Goal: Transaction & Acquisition: Purchase product/service

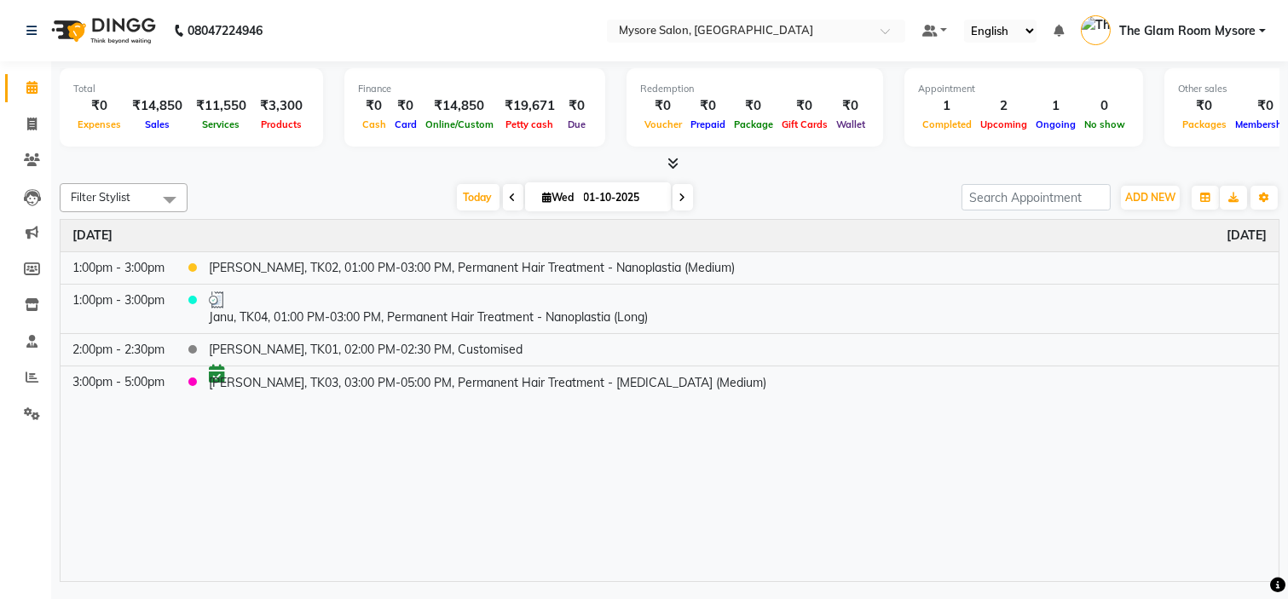
click at [597, 193] on input "01-10-2025" at bounding box center [621, 198] width 85 height 26
select select "10"
select select "2025"
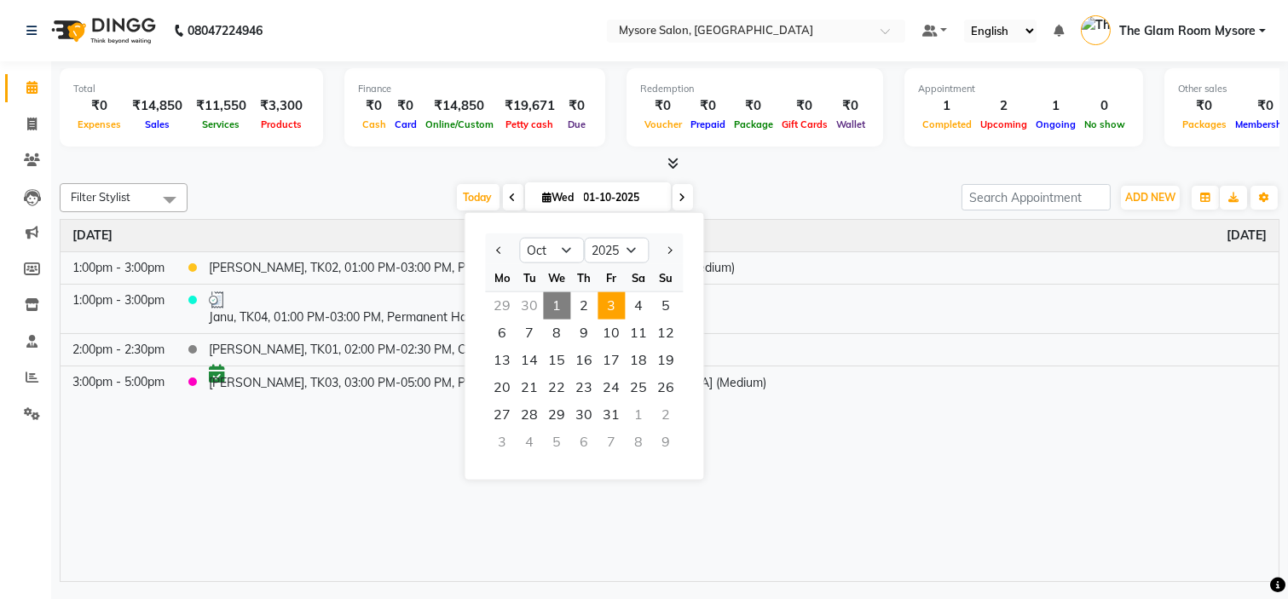
click at [612, 302] on span "3" at bounding box center [611, 305] width 27 height 27
type input "03-10-2025"
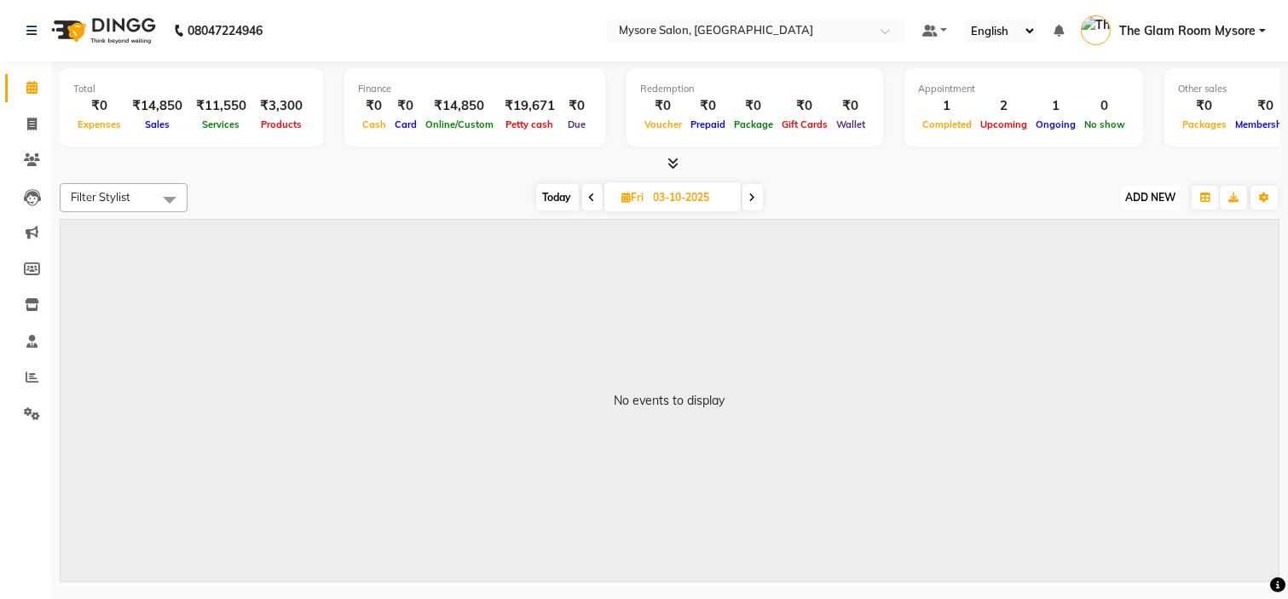
click at [1151, 194] on span "ADD NEW" at bounding box center [1150, 197] width 50 height 13
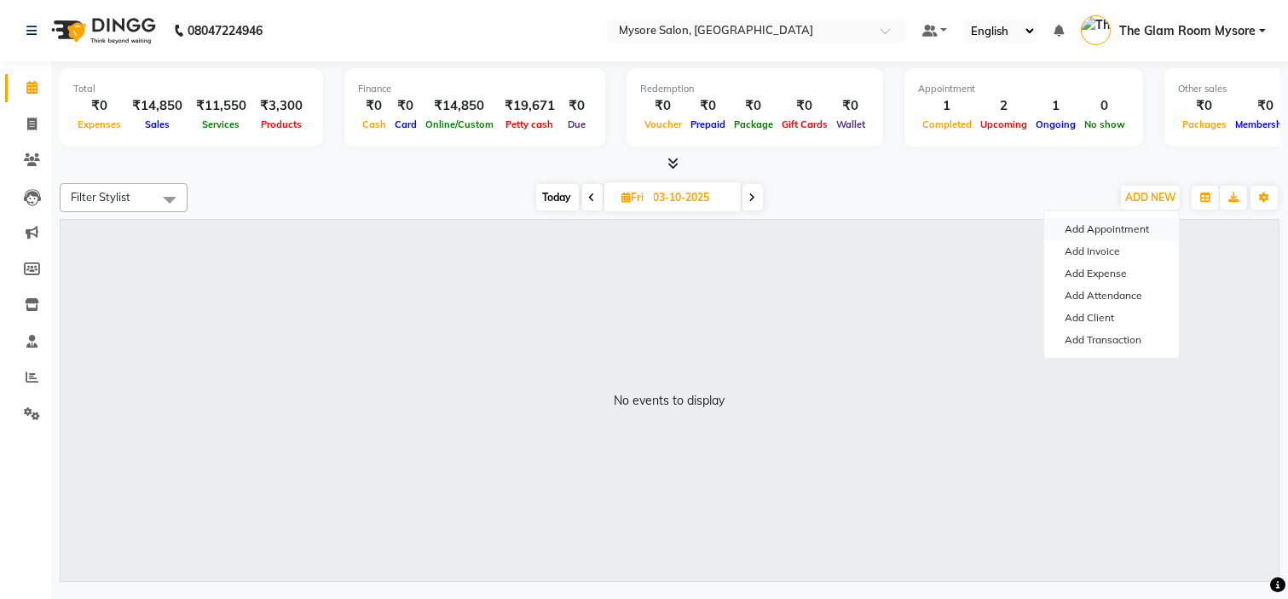
click at [1124, 226] on button "Add Appointment" at bounding box center [1111, 229] width 135 height 22
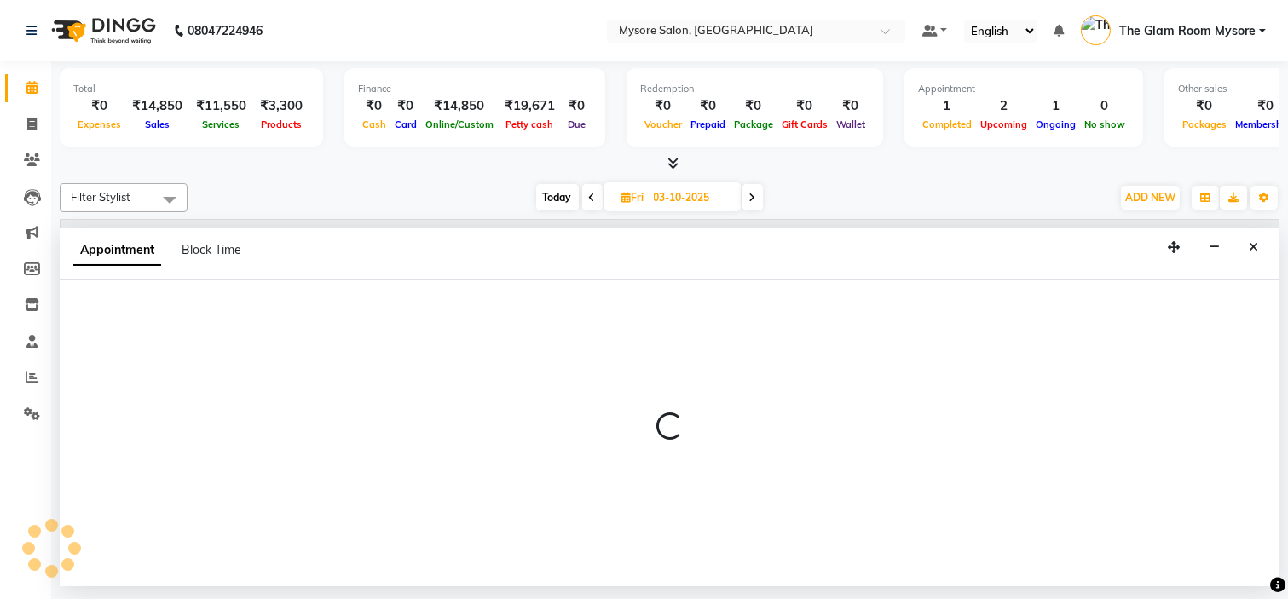
select select "540"
select select "tentative"
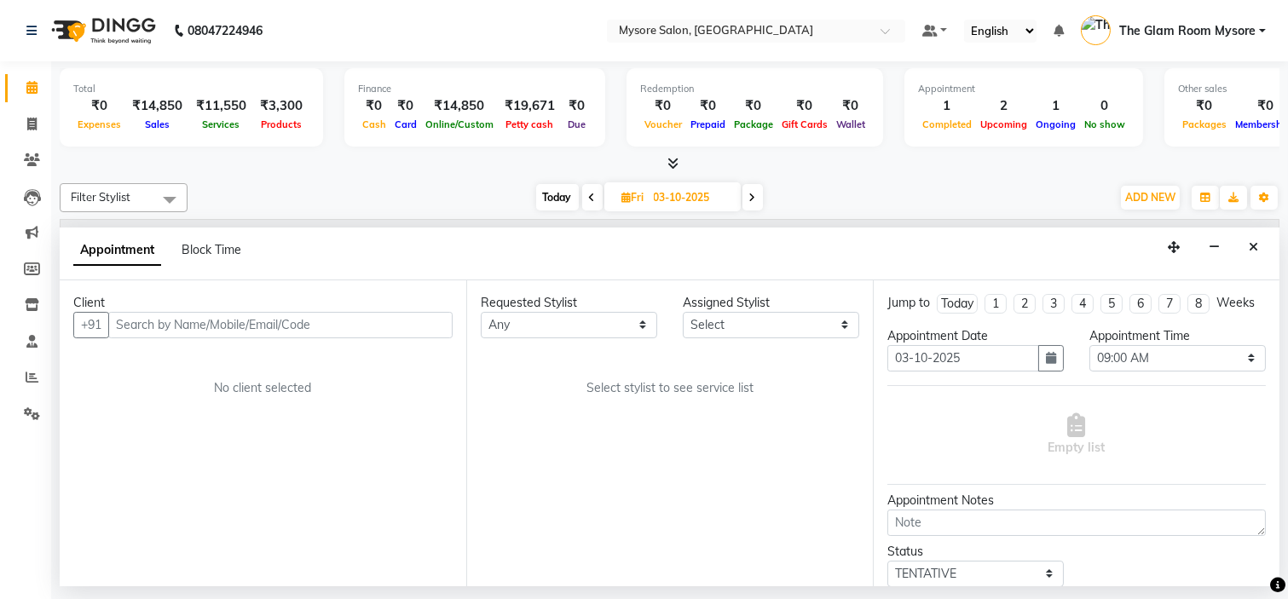
click at [324, 328] on input "text" at bounding box center [280, 325] width 344 height 26
type input "8762322638"
click at [419, 325] on span "Add Client" at bounding box center [417, 324] width 57 height 15
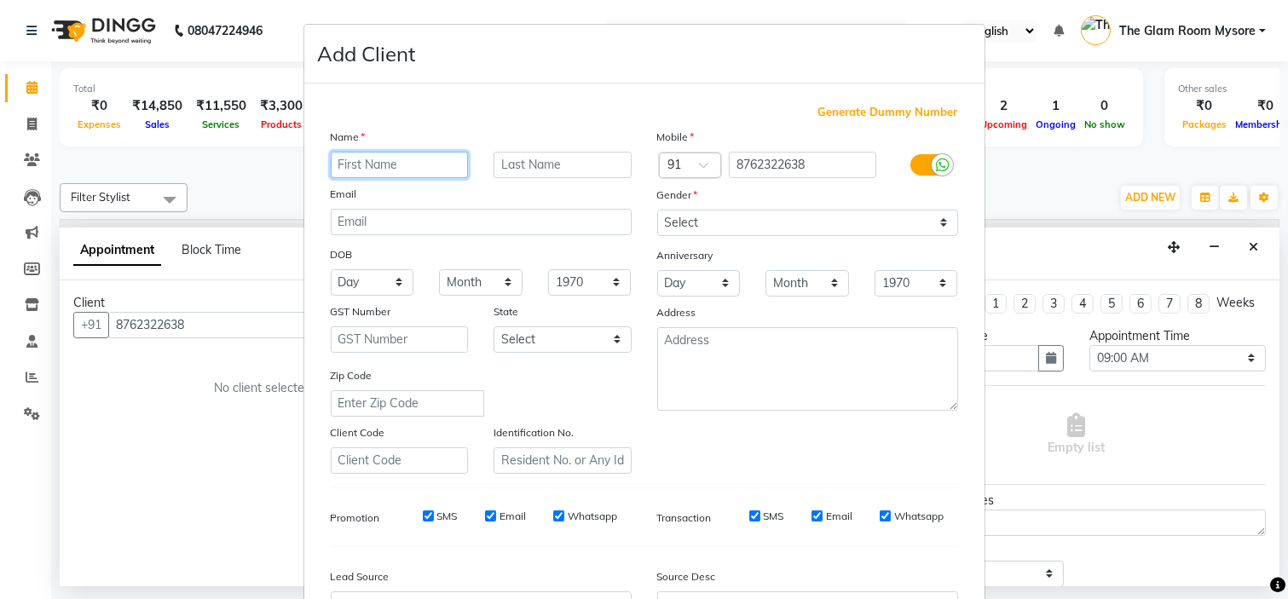
click at [407, 153] on input "text" at bounding box center [400, 165] width 138 height 26
type input "Lahari"
click at [578, 69] on div "Add Client" at bounding box center [644, 54] width 680 height 59
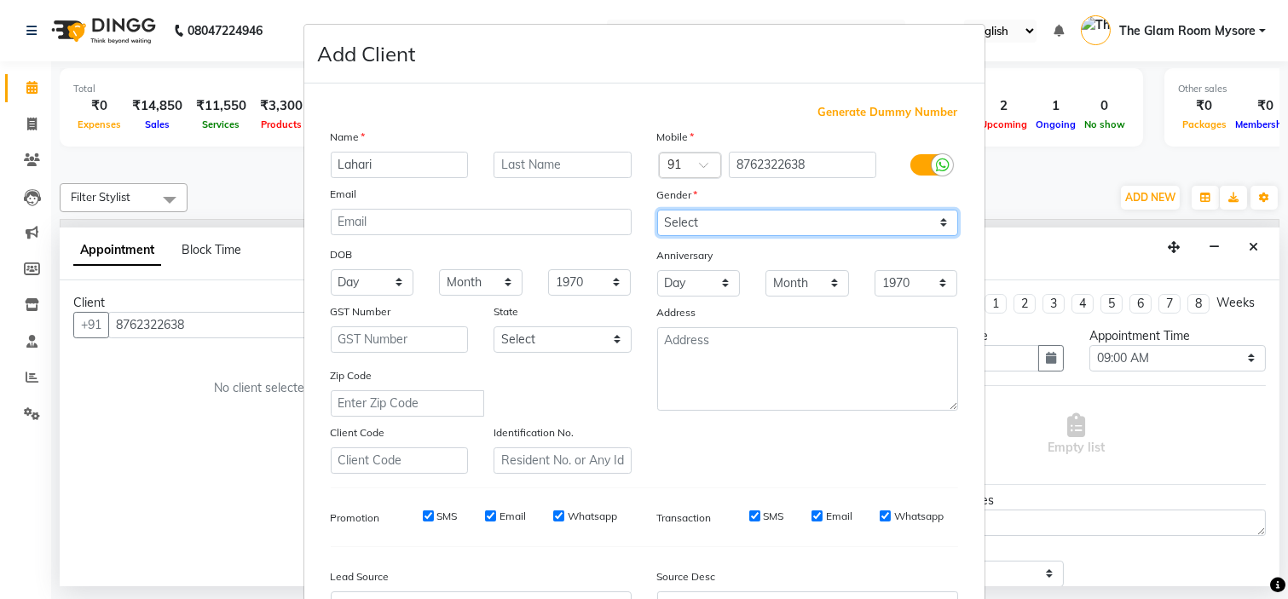
click at [847, 222] on select "Select [DEMOGRAPHIC_DATA] [DEMOGRAPHIC_DATA] Other Prefer Not To Say" at bounding box center [807, 223] width 301 height 26
select select "[DEMOGRAPHIC_DATA]"
click at [657, 210] on select "Select [DEMOGRAPHIC_DATA] [DEMOGRAPHIC_DATA] Other Prefer Not To Say" at bounding box center [807, 223] width 301 height 26
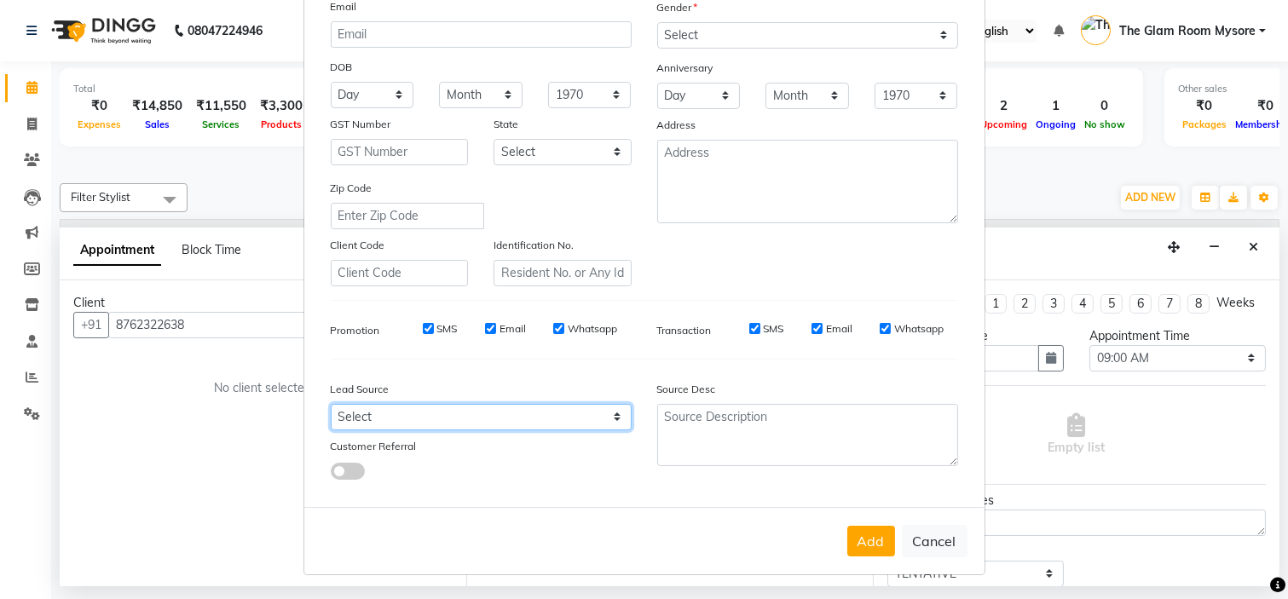
click at [547, 421] on select "Select Walk-in Referral Internet Friend Word of Mouth Advertisement Facebook Ju…" at bounding box center [481, 417] width 301 height 26
select select "40676"
click at [331, 404] on select "Select Walk-in Referral Internet Friend Word of Mouth Advertisement Facebook Ju…" at bounding box center [481, 417] width 301 height 26
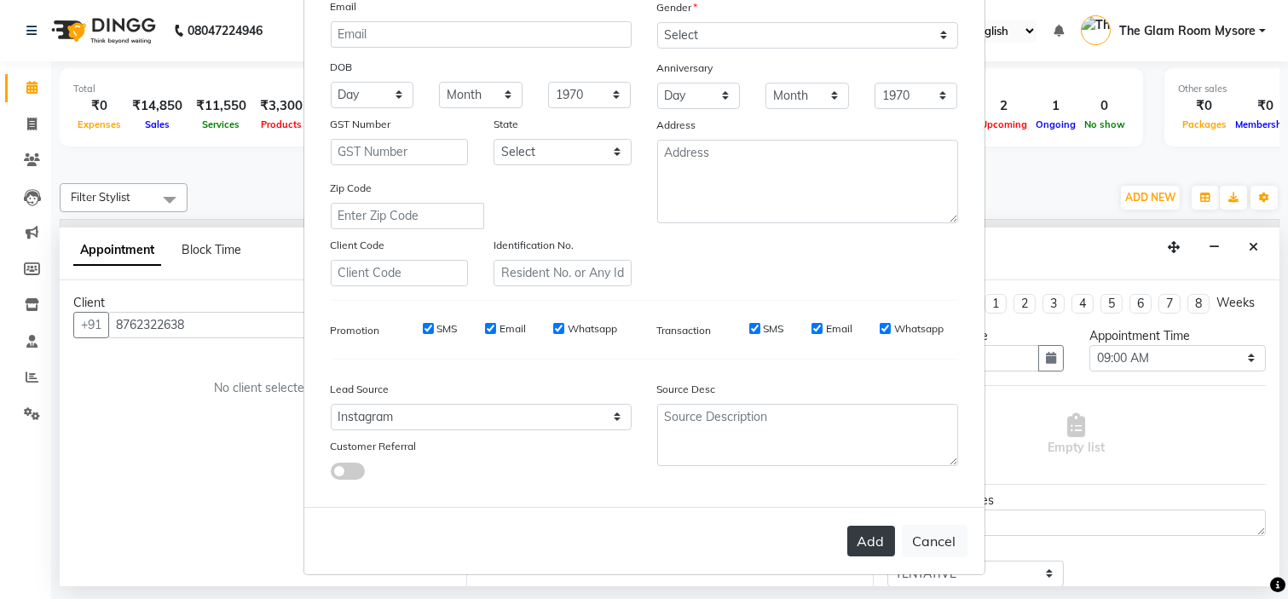
click at [855, 539] on button "Add" at bounding box center [871, 541] width 48 height 31
select select
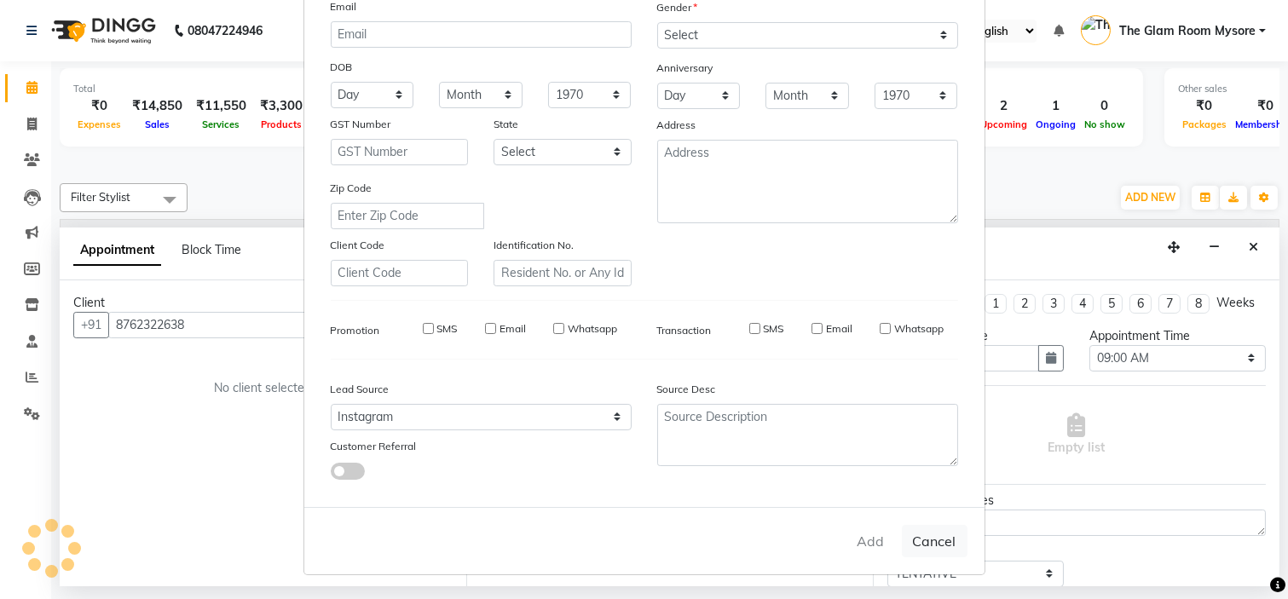
select select
checkbox input "false"
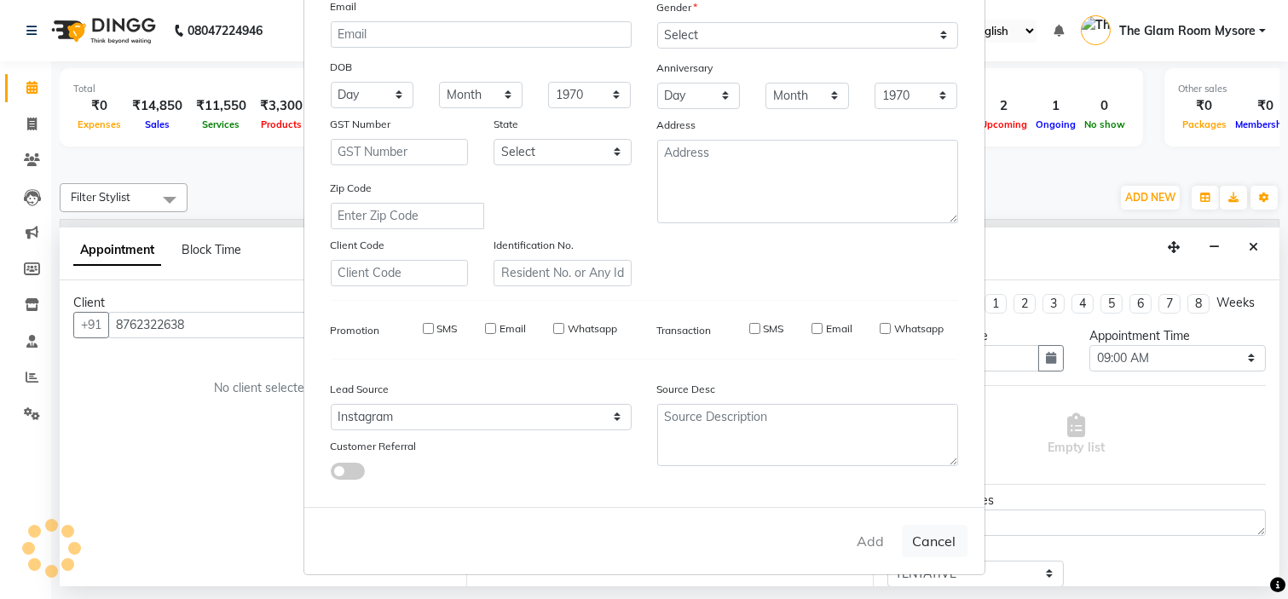
checkbox input "false"
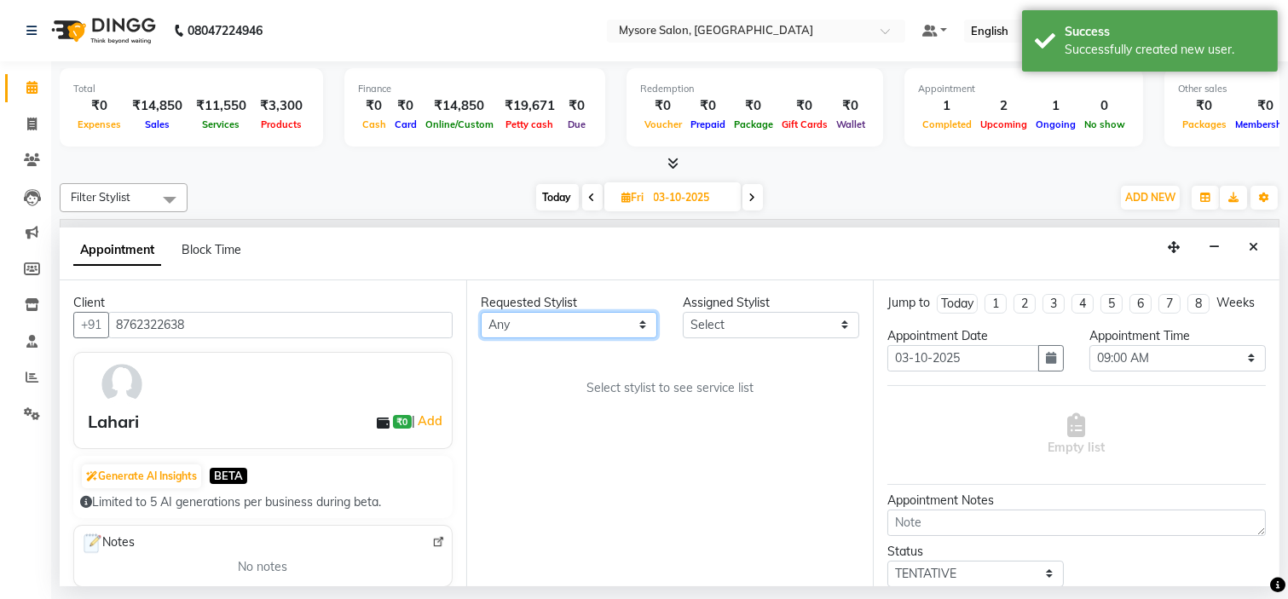
click at [586, 326] on select "Any [PERSON_NAME] [PERSON_NAME] [PERSON_NAME] [PERSON_NAME] [PERSON_NAME] [PERS…" at bounding box center [569, 325] width 176 height 26
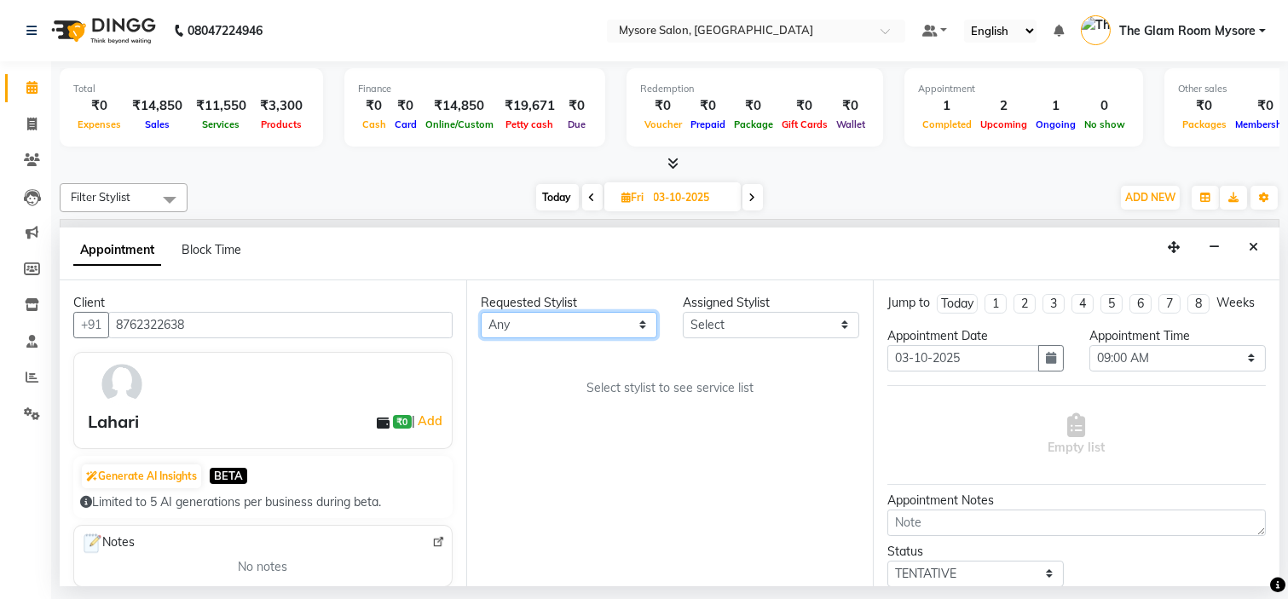
select select "66079"
click at [481, 312] on select "Any [PERSON_NAME] [PERSON_NAME] [PERSON_NAME] [PERSON_NAME] [PERSON_NAME] [PERS…" at bounding box center [569, 325] width 176 height 26
select select "66079"
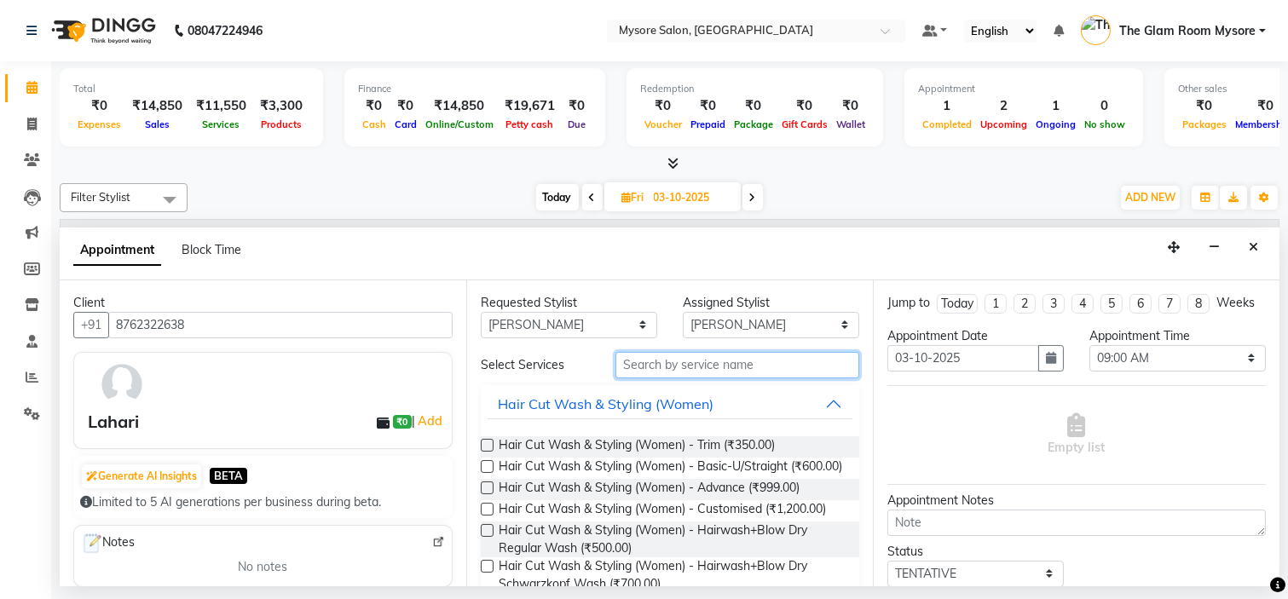
click at [659, 367] on input "text" at bounding box center [737, 365] width 244 height 26
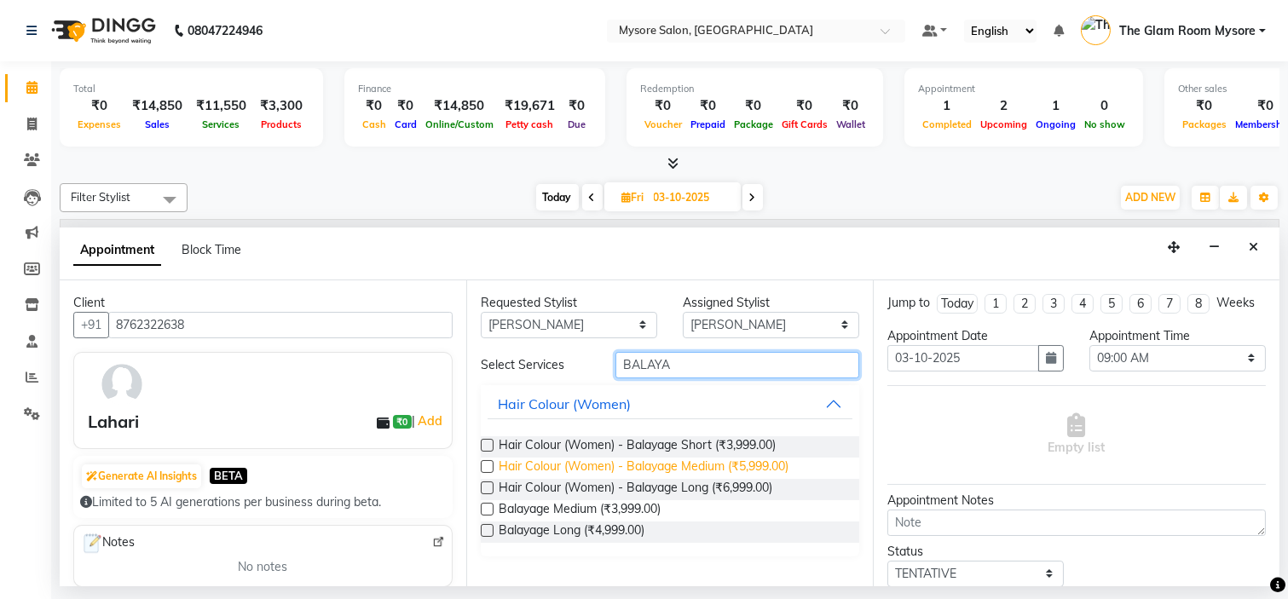
type input "BALAYA"
click at [635, 466] on span "Hair Colour (Women) - Balayage Medium (₹5,999.00)" at bounding box center [644, 468] width 290 height 21
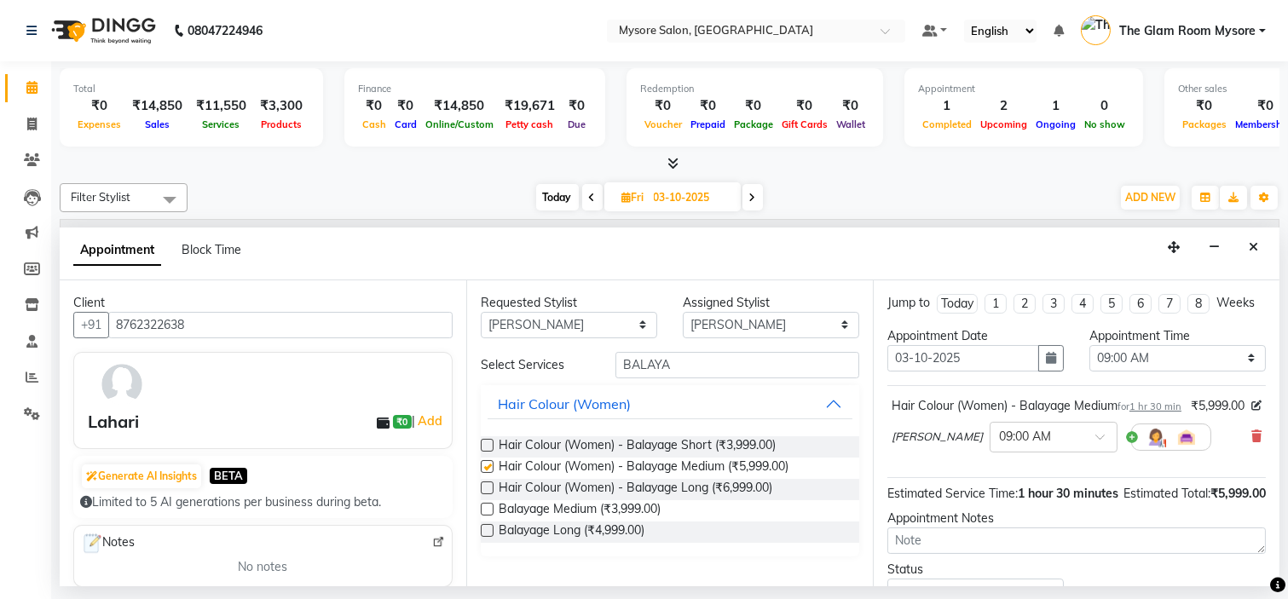
checkbox input "false"
click at [1147, 368] on select "Select 09:00 AM 09:15 AM 09:30 AM 09:45 AM 10:00 AM 10:15 AM 10:30 AM 10:45 AM …" at bounding box center [1177, 358] width 176 height 26
select select "840"
click at [1089, 360] on select "Select 09:00 AM 09:15 AM 09:30 AM 09:45 AM 10:00 AM 10:15 AM 10:30 AM 10:45 AM …" at bounding box center [1177, 358] width 176 height 26
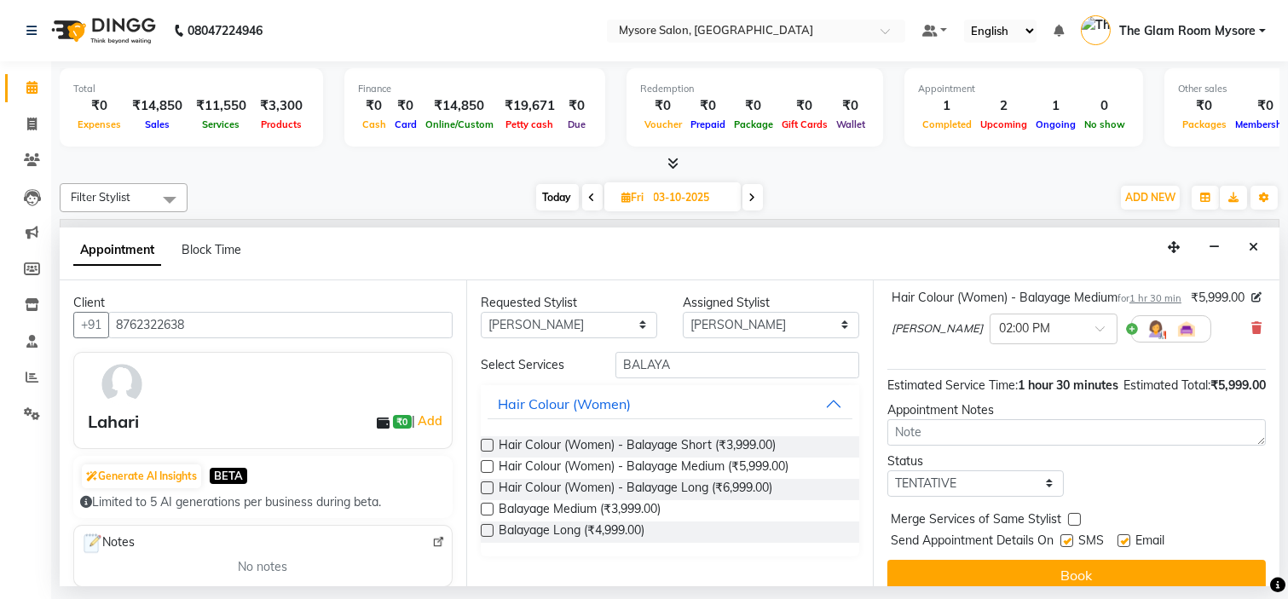
scroll to position [176, 0]
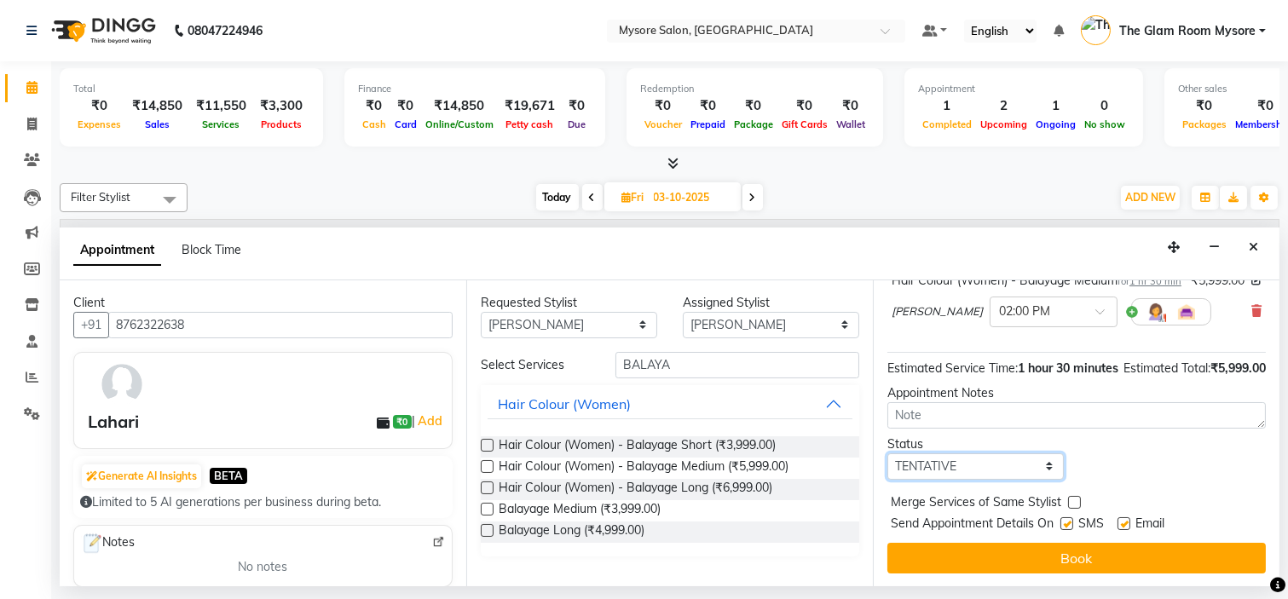
click at [1029, 465] on select "Select TENTATIVE CONFIRM UPCOMING" at bounding box center [975, 467] width 176 height 26
select select "confirm booking"
click at [887, 454] on select "Select TENTATIVE CONFIRM UPCOMING" at bounding box center [975, 467] width 176 height 26
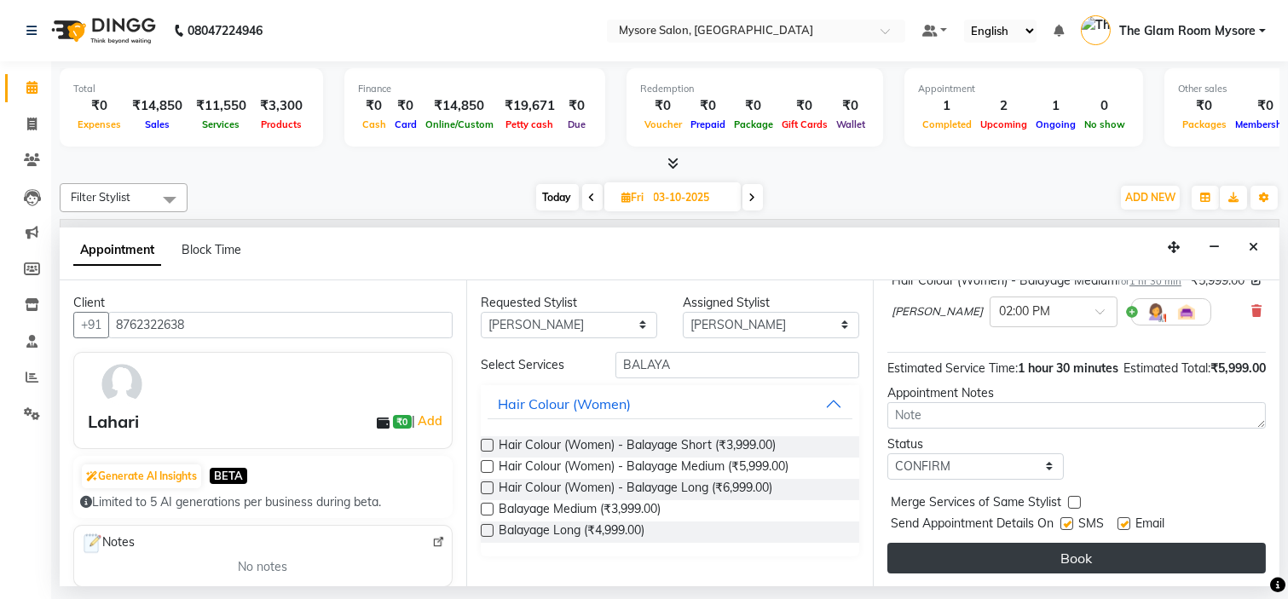
click at [1028, 552] on button "Book" at bounding box center [1076, 558] width 379 height 31
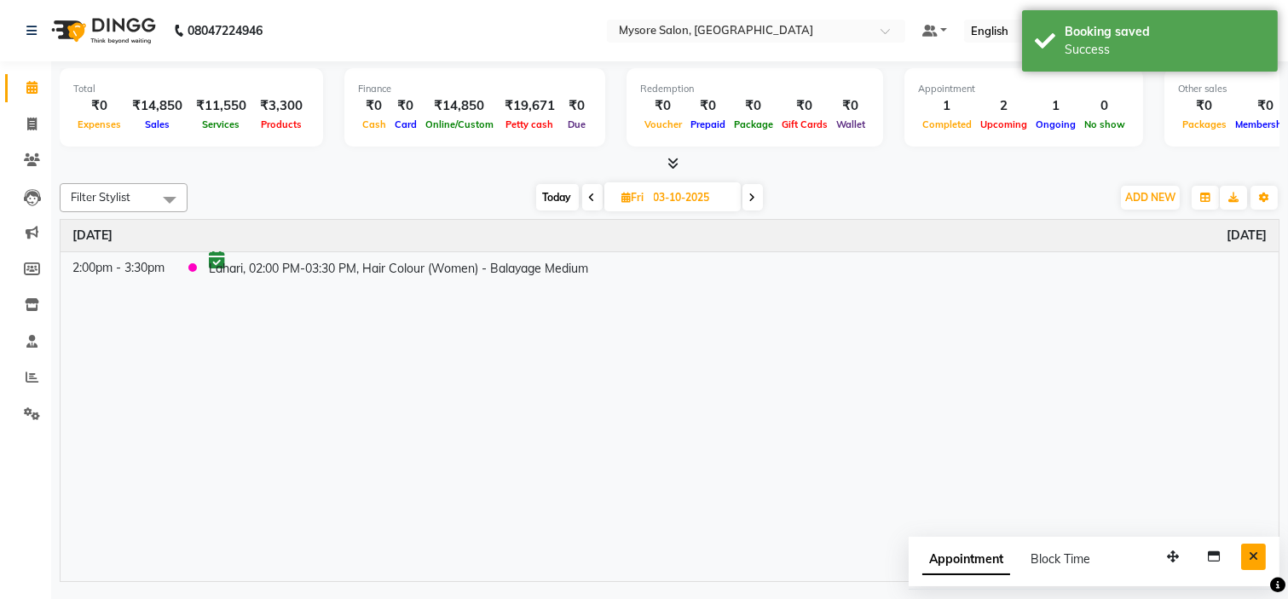
click at [1243, 552] on button "Close" at bounding box center [1253, 557] width 25 height 26
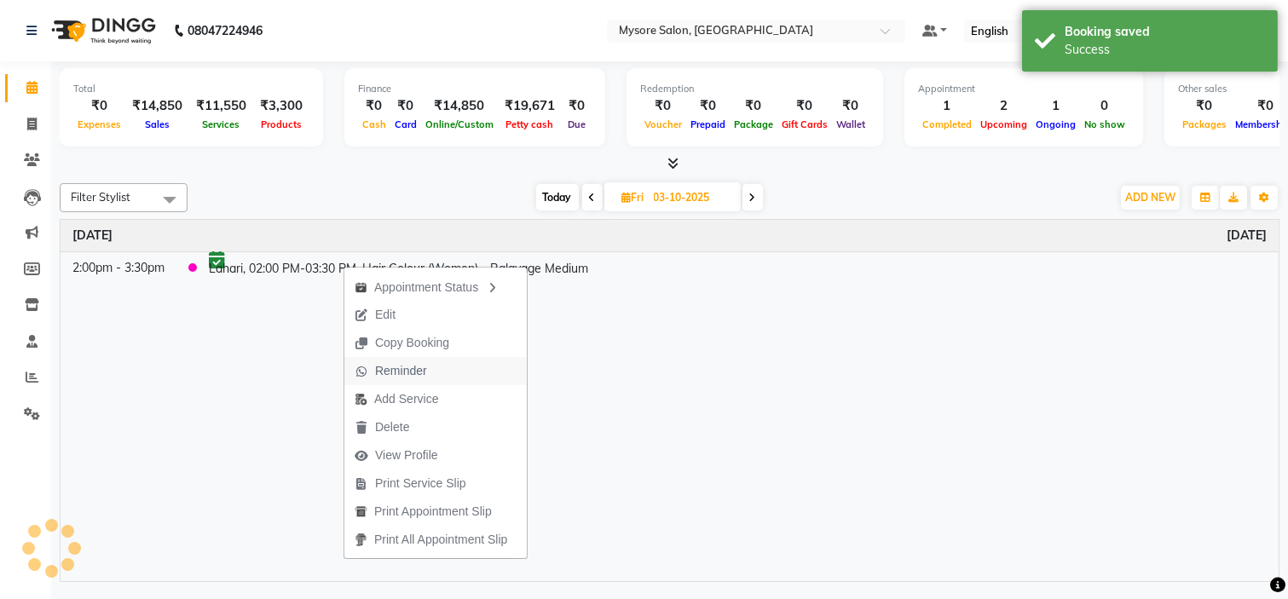
click at [402, 371] on span "Reminder" at bounding box center [401, 371] width 52 height 18
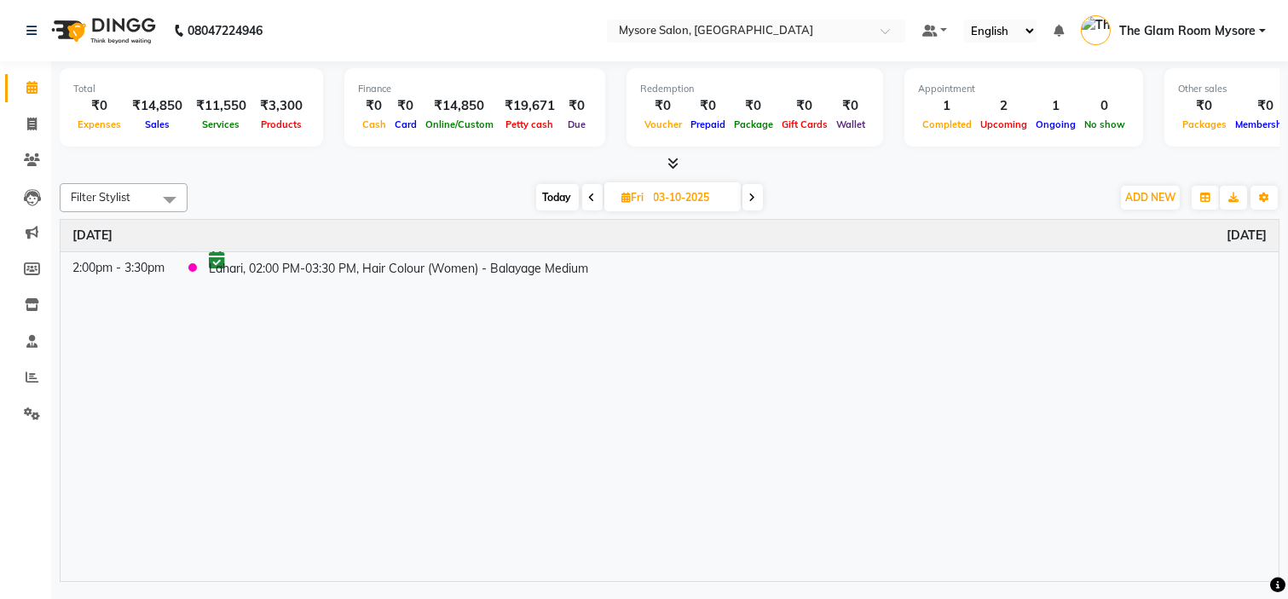
click at [551, 200] on span "Today" at bounding box center [557, 197] width 43 height 26
type input "01-10-2025"
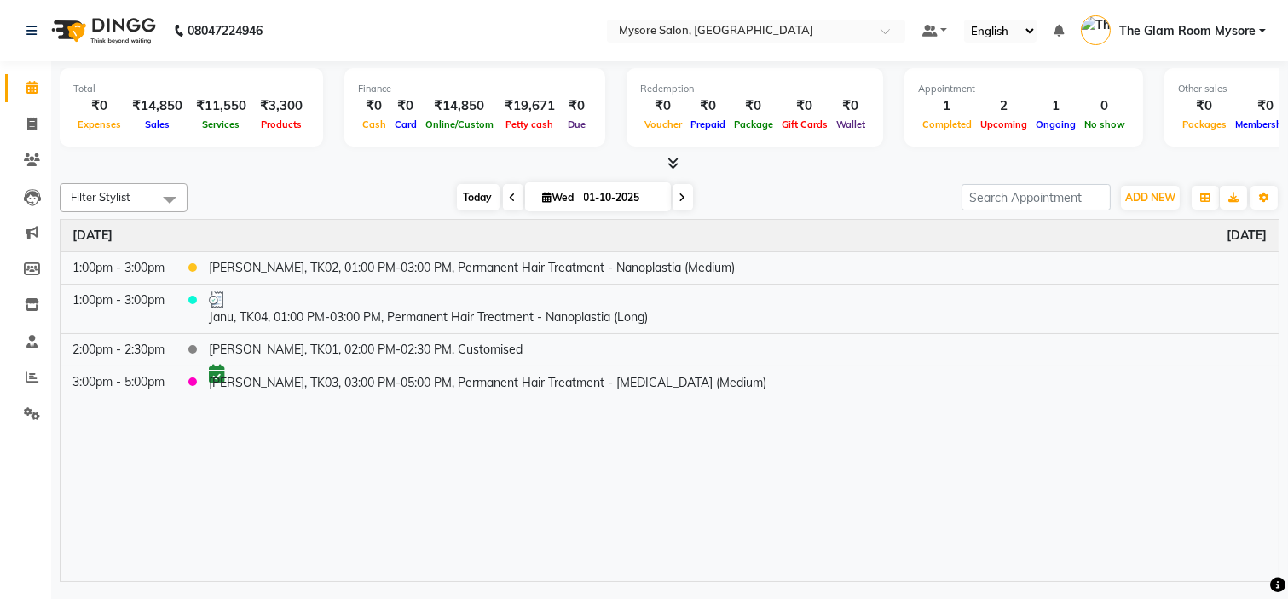
click at [461, 190] on span "Today" at bounding box center [478, 197] width 43 height 26
click at [382, 185] on div "[DATE] [DATE]" at bounding box center [574, 198] width 757 height 26
click at [478, 196] on span "Today" at bounding box center [478, 197] width 43 height 26
click at [481, 203] on span "Today" at bounding box center [478, 197] width 43 height 26
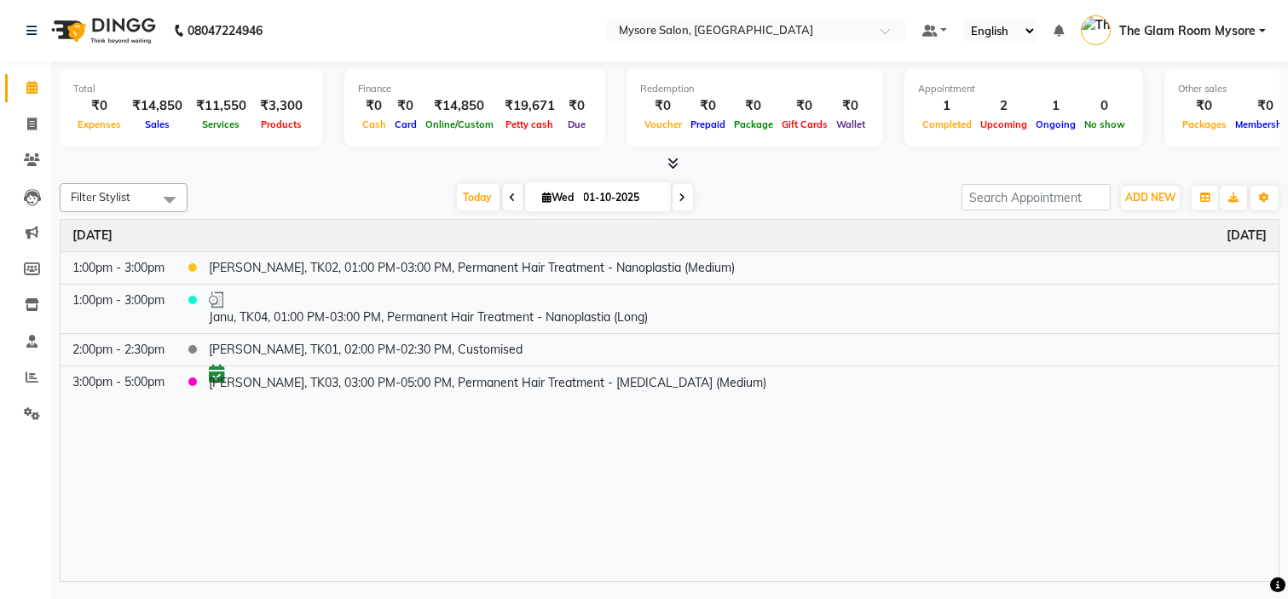
click at [580, 198] on input "01-10-2025" at bounding box center [621, 198] width 85 height 26
select select "10"
select select "2025"
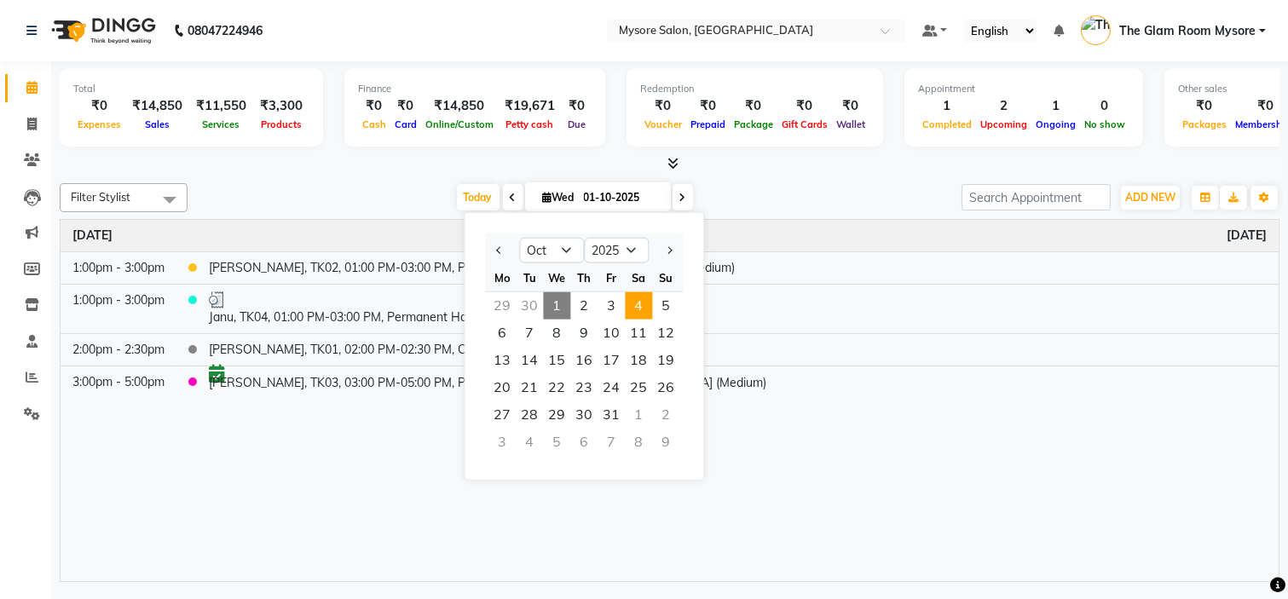
click at [641, 310] on span "4" at bounding box center [638, 305] width 27 height 27
type input "04-10-2025"
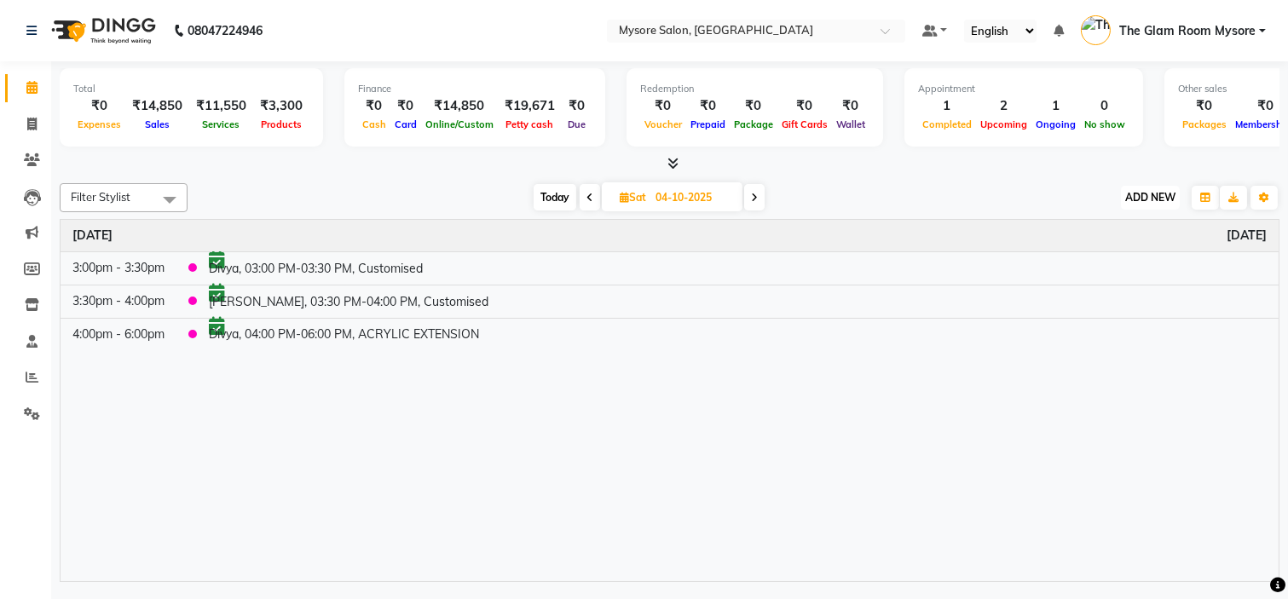
click at [1159, 199] on span "ADD NEW" at bounding box center [1150, 197] width 50 height 13
click at [1130, 230] on button "Add Appointment" at bounding box center [1111, 229] width 135 height 22
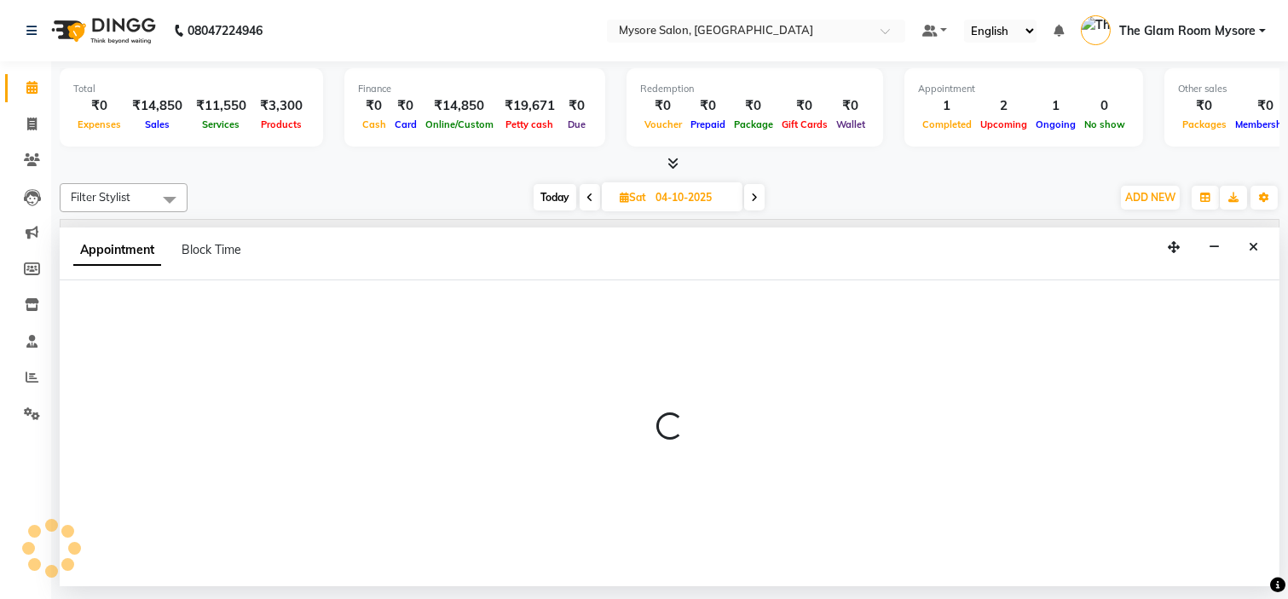
select select "540"
select select "tentative"
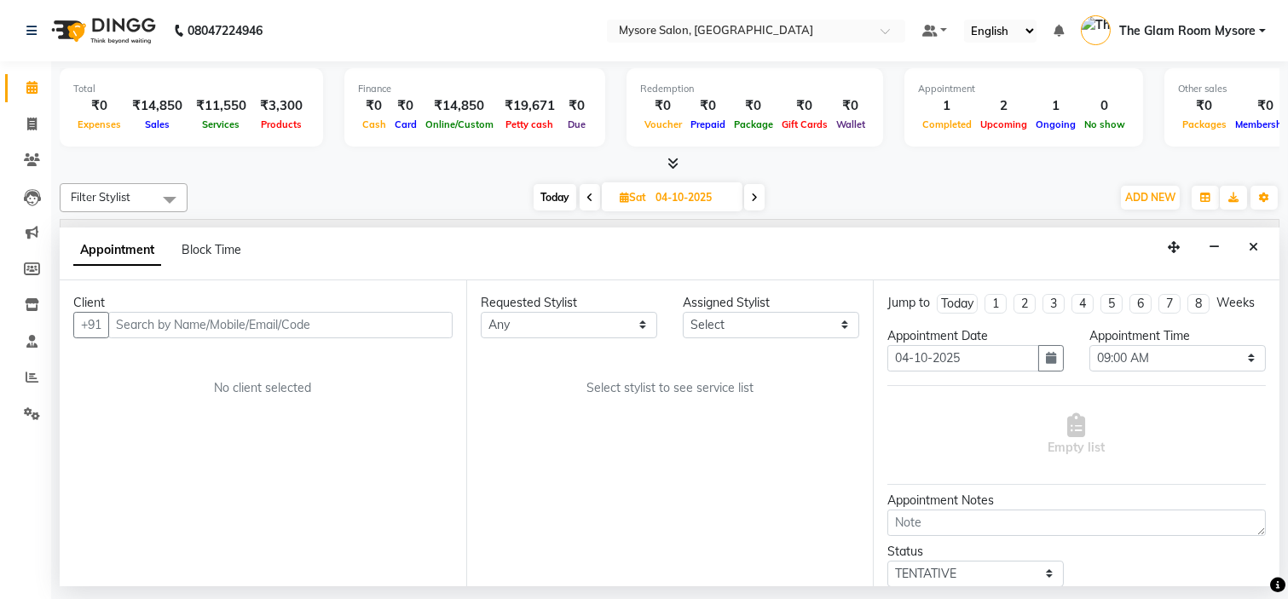
click at [418, 327] on input "text" at bounding box center [280, 325] width 344 height 26
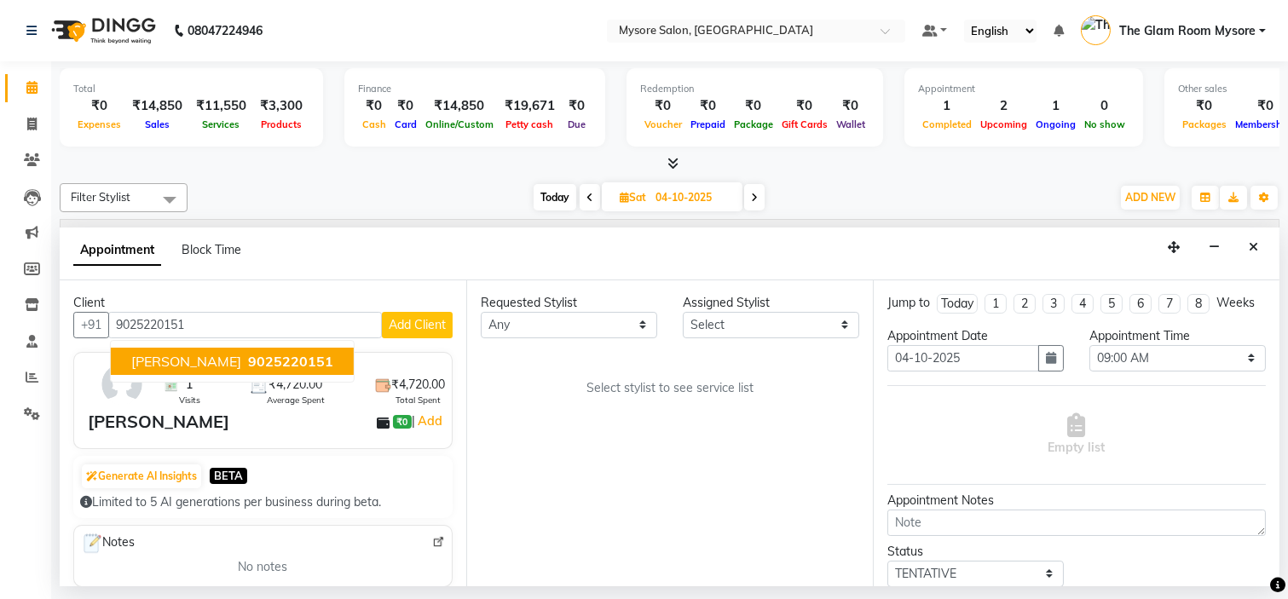
click at [257, 353] on span "9025220151" at bounding box center [290, 361] width 85 height 17
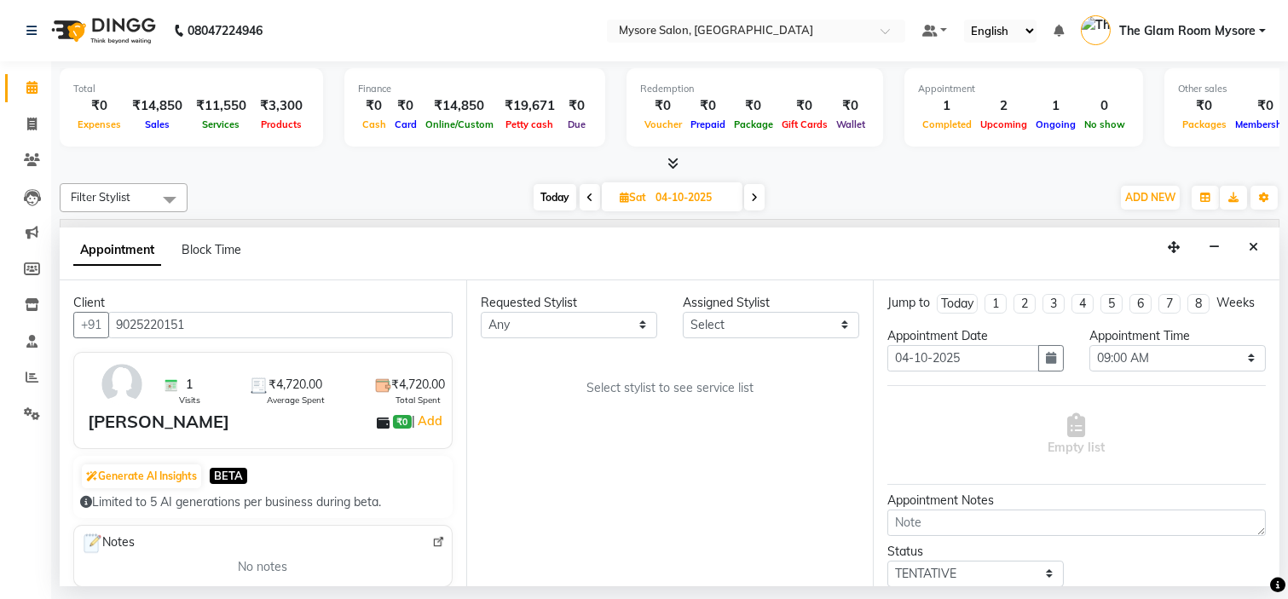
type input "9025220151"
click at [517, 332] on select "Any [PERSON_NAME] [PERSON_NAME] [PERSON_NAME] [PERSON_NAME] [PERSON_NAME] [PERS…" at bounding box center [569, 325] width 176 height 26
select select "89044"
click at [481, 312] on select "Any [PERSON_NAME] [PERSON_NAME] [PERSON_NAME] [PERSON_NAME] [PERSON_NAME] [PERS…" at bounding box center [569, 325] width 176 height 26
select select "89044"
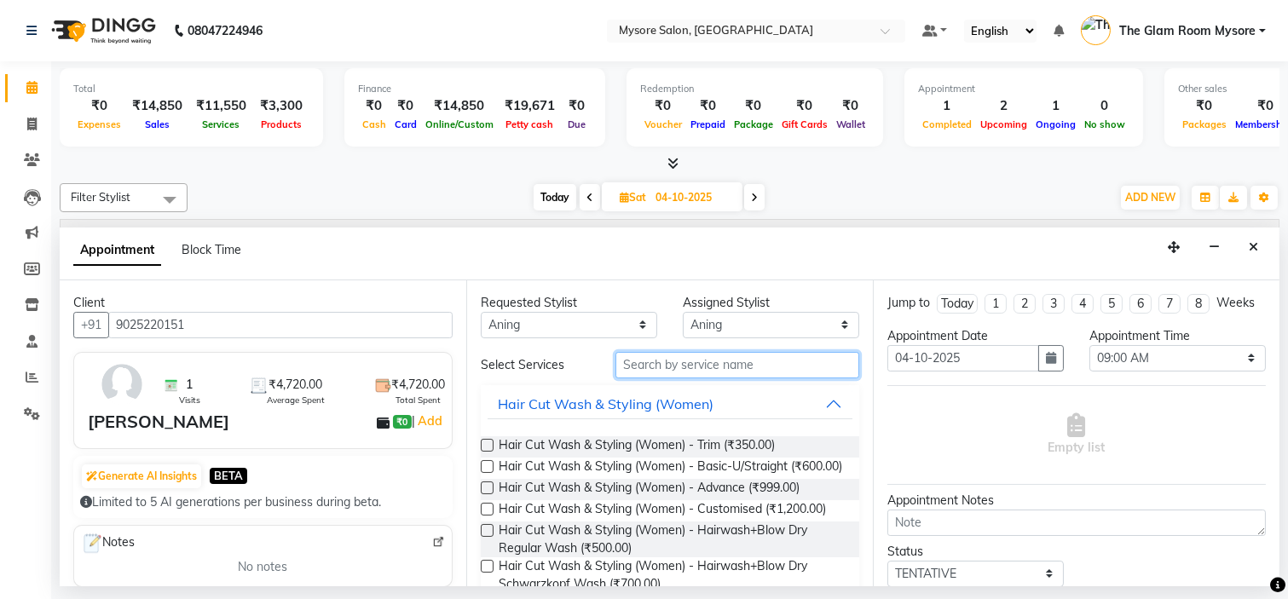
click at [711, 360] on input "text" at bounding box center [737, 365] width 244 height 26
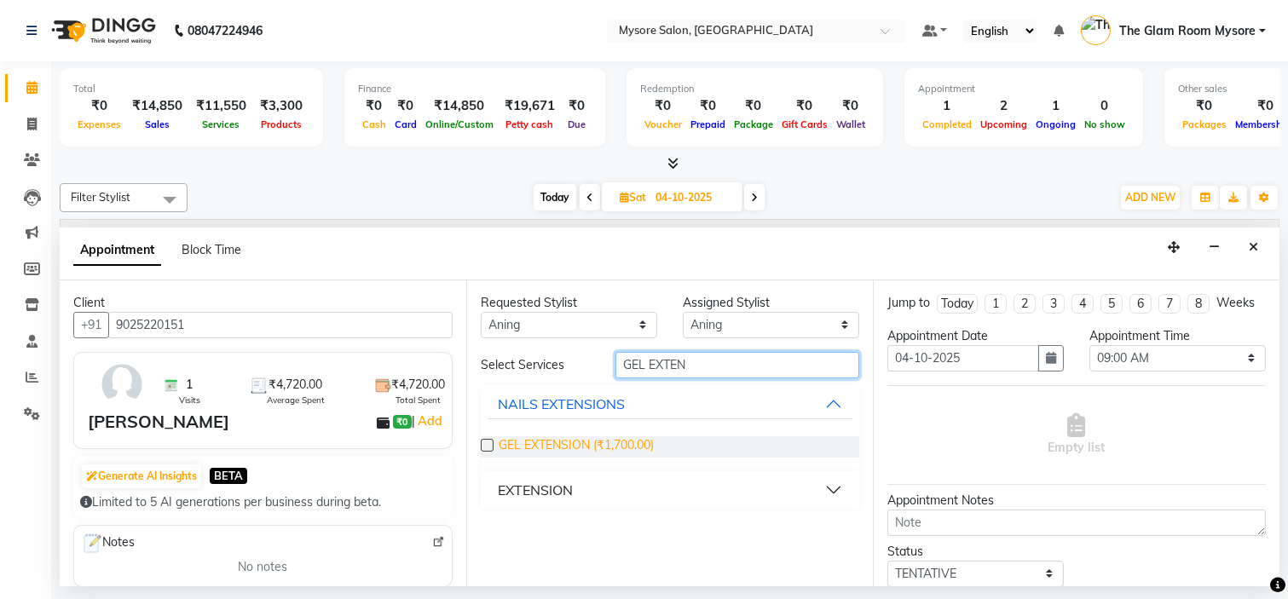
type input "GEL EXTEN"
click at [619, 445] on span "GEL EXTENSION (₹1,700.00)" at bounding box center [576, 446] width 155 height 21
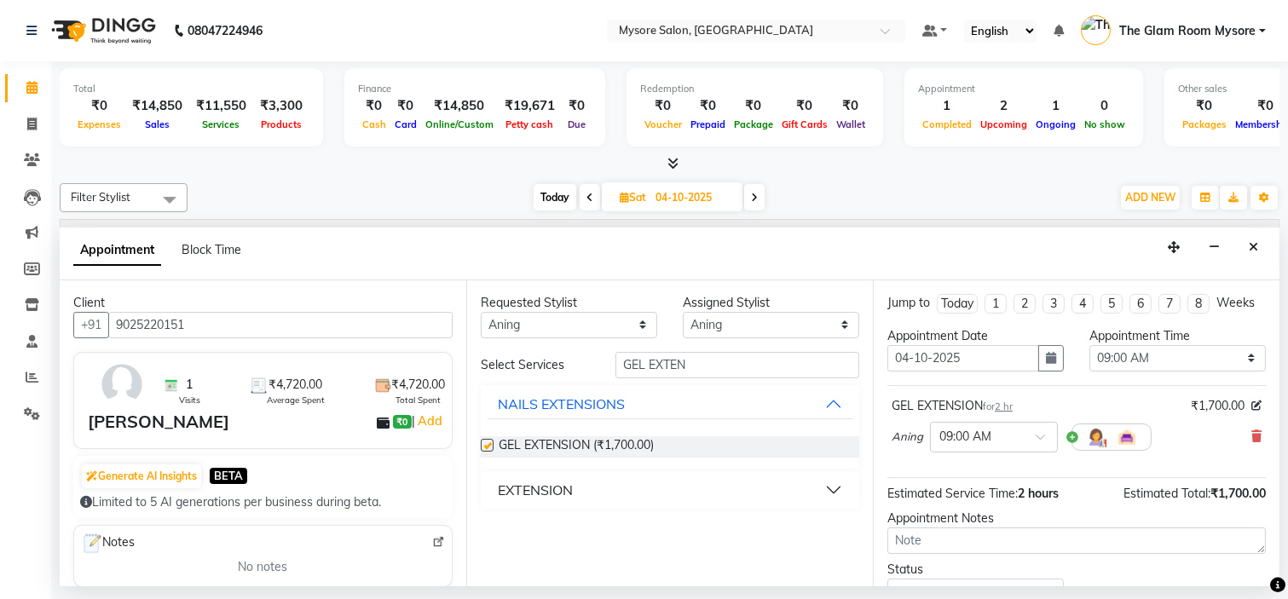
checkbox input "false"
click at [1162, 372] on select "Select 09:00 AM 09:15 AM 09:30 AM 09:45 AM 10:00 AM 10:15 AM 10:30 AM 10:45 AM …" at bounding box center [1177, 358] width 176 height 26
select select "660"
click at [1089, 360] on select "Select 09:00 AM 09:15 AM 09:30 AM 09:45 AM 10:00 AM 10:15 AM 10:30 AM 10:45 AM …" at bounding box center [1177, 358] width 176 height 26
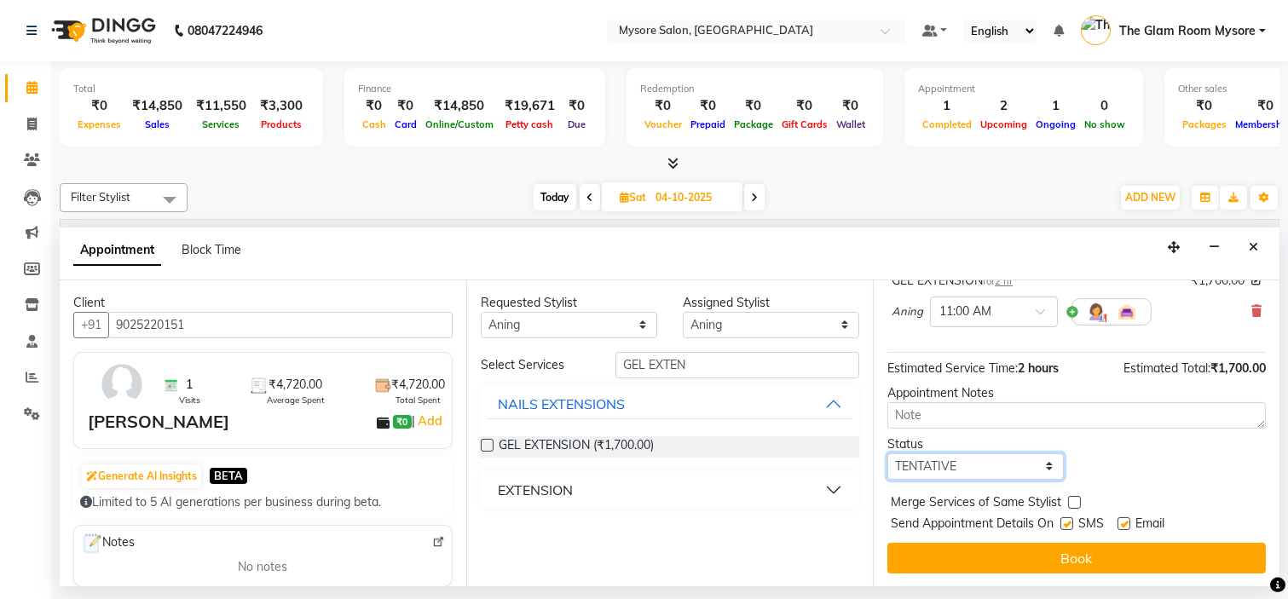
click at [1034, 463] on select "Select TENTATIVE CONFIRM UPCOMING" at bounding box center [975, 467] width 176 height 26
select select "confirm booking"
click at [887, 454] on select "Select TENTATIVE CONFIRM UPCOMING" at bounding box center [975, 467] width 176 height 26
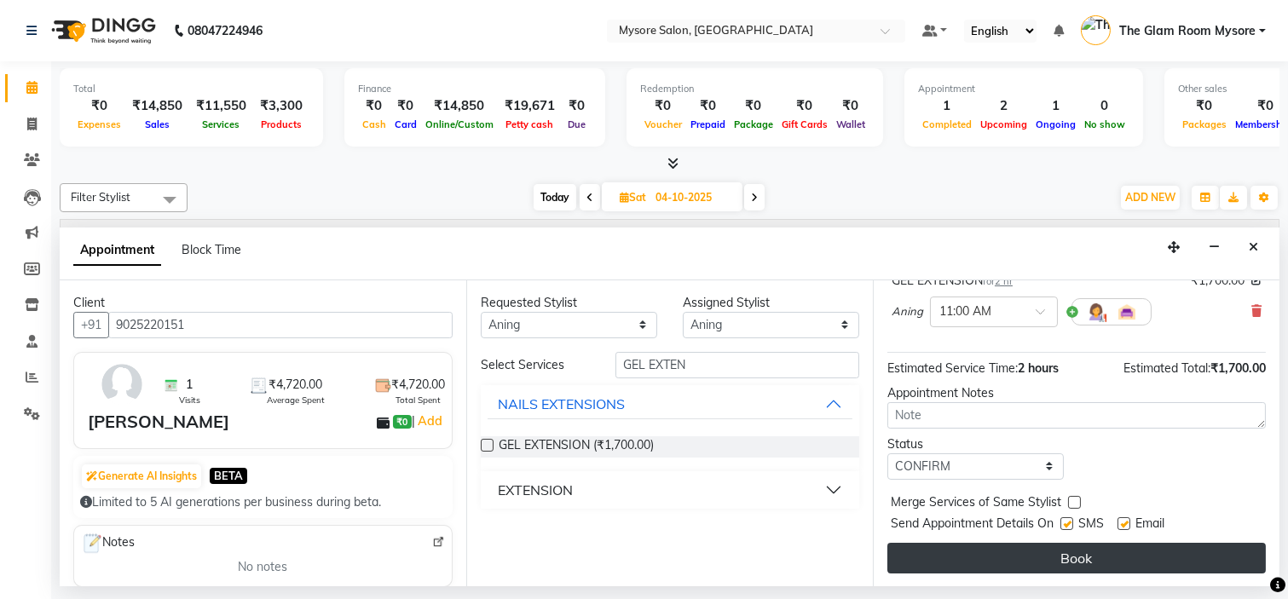
click at [1020, 555] on button "Book" at bounding box center [1076, 558] width 379 height 31
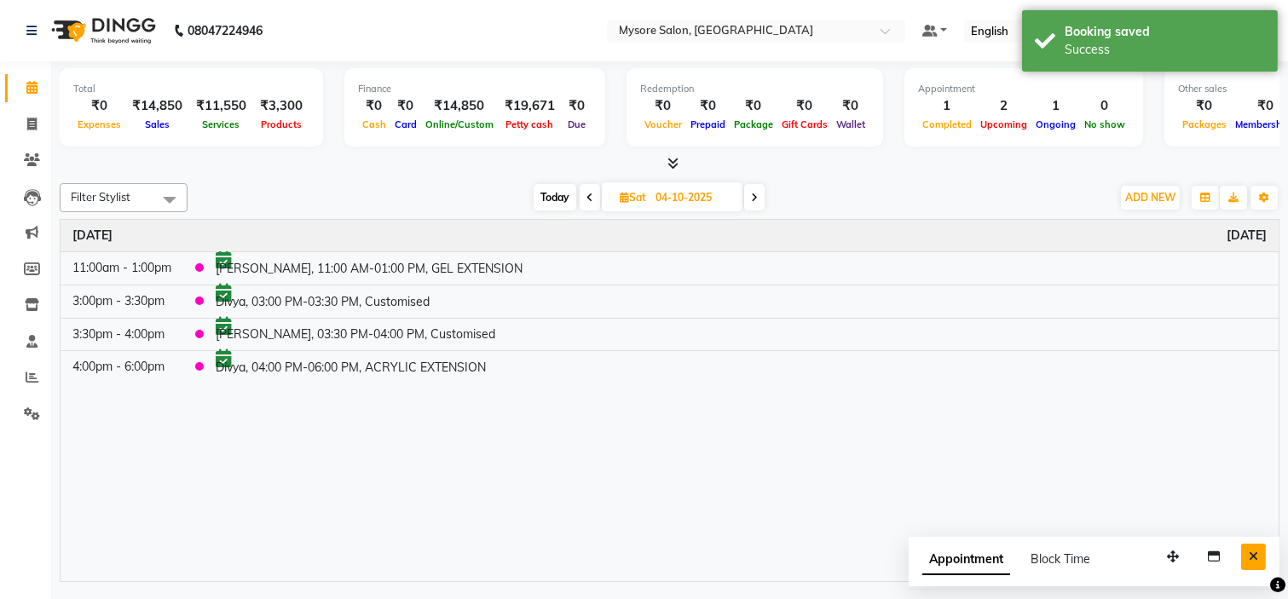
click at [1241, 552] on button "Close" at bounding box center [1253, 557] width 25 height 26
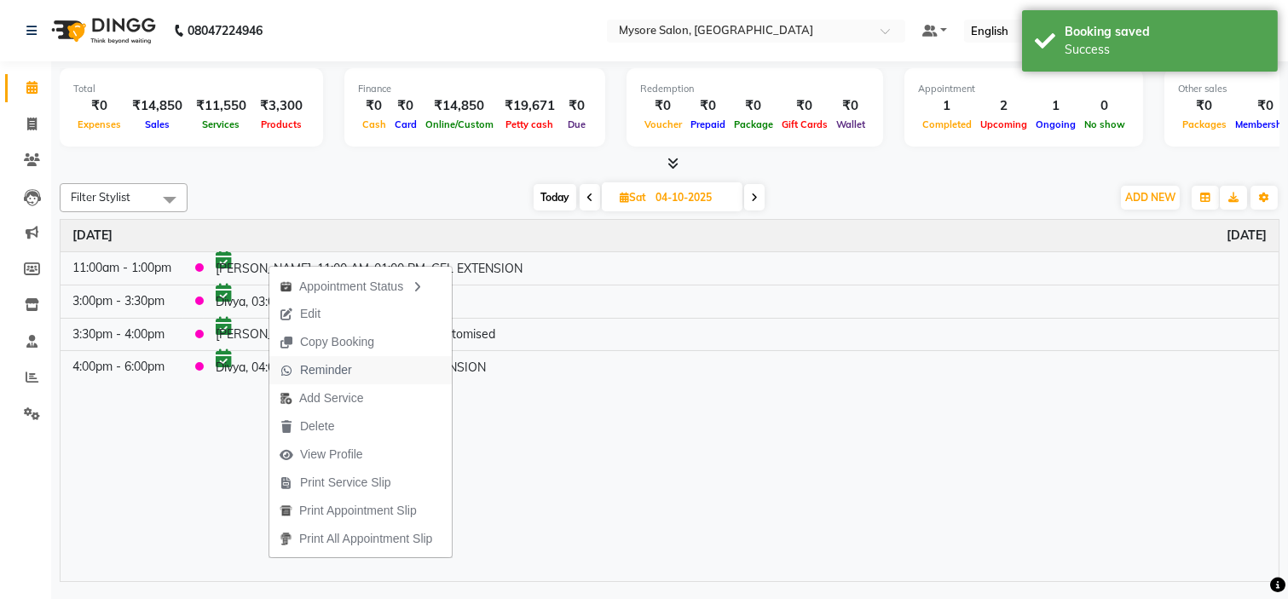
click at [322, 369] on span "Reminder" at bounding box center [326, 370] width 52 height 18
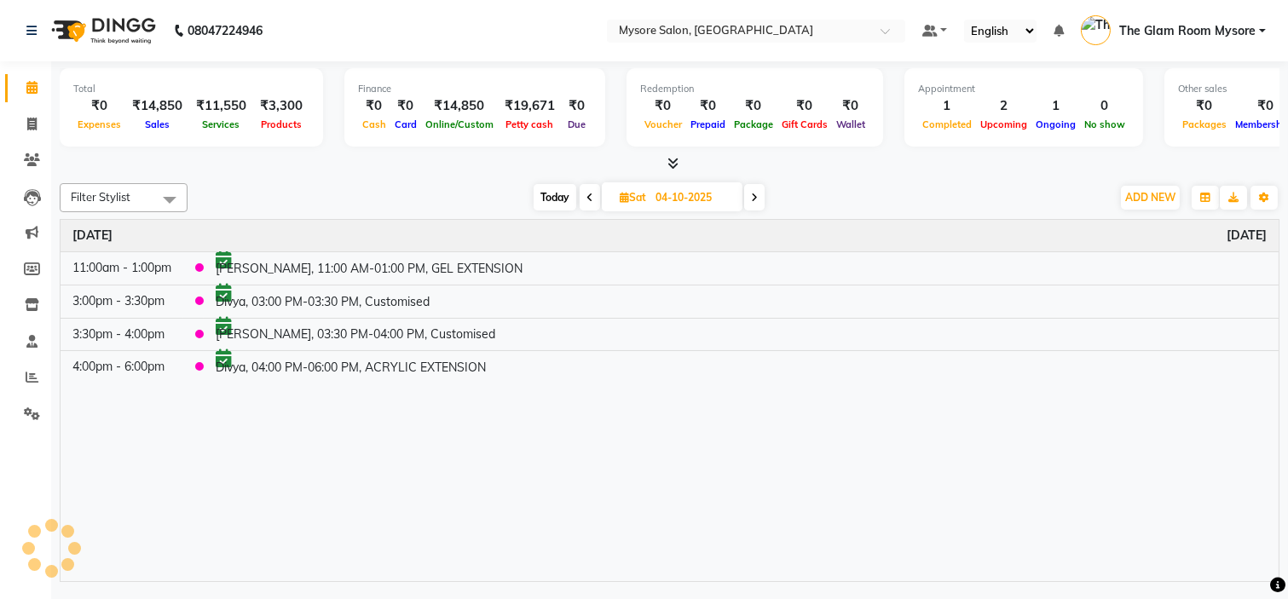
click at [552, 196] on span "Today" at bounding box center [555, 197] width 43 height 26
type input "01-10-2025"
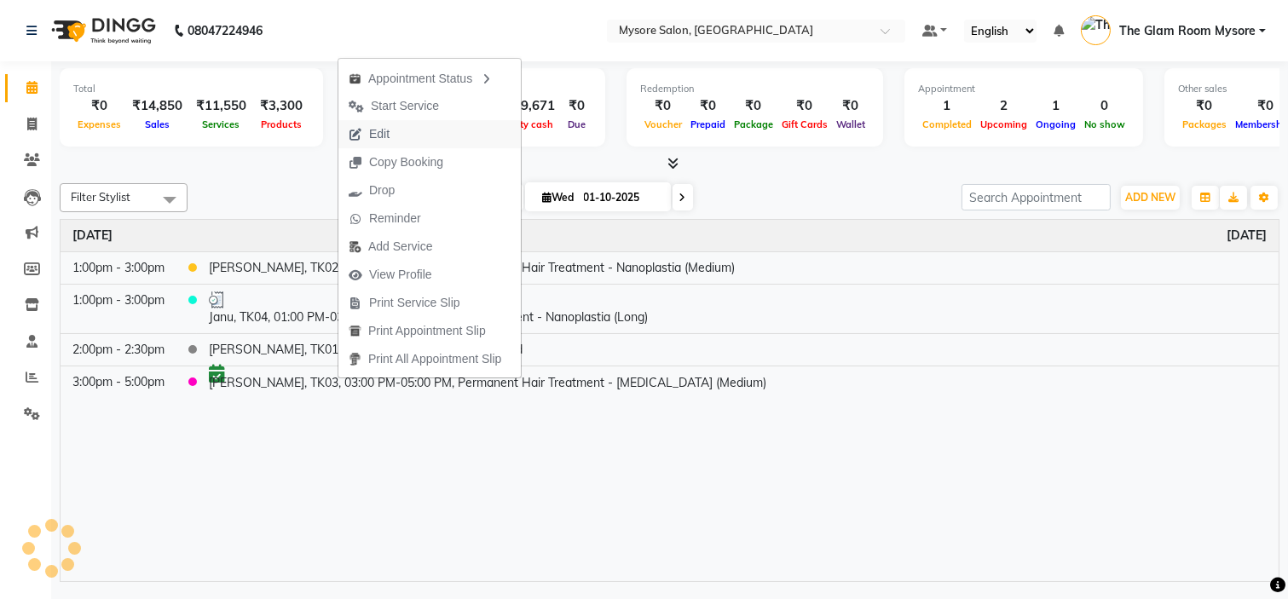
click at [412, 130] on button "Edit" at bounding box center [429, 134] width 182 height 28
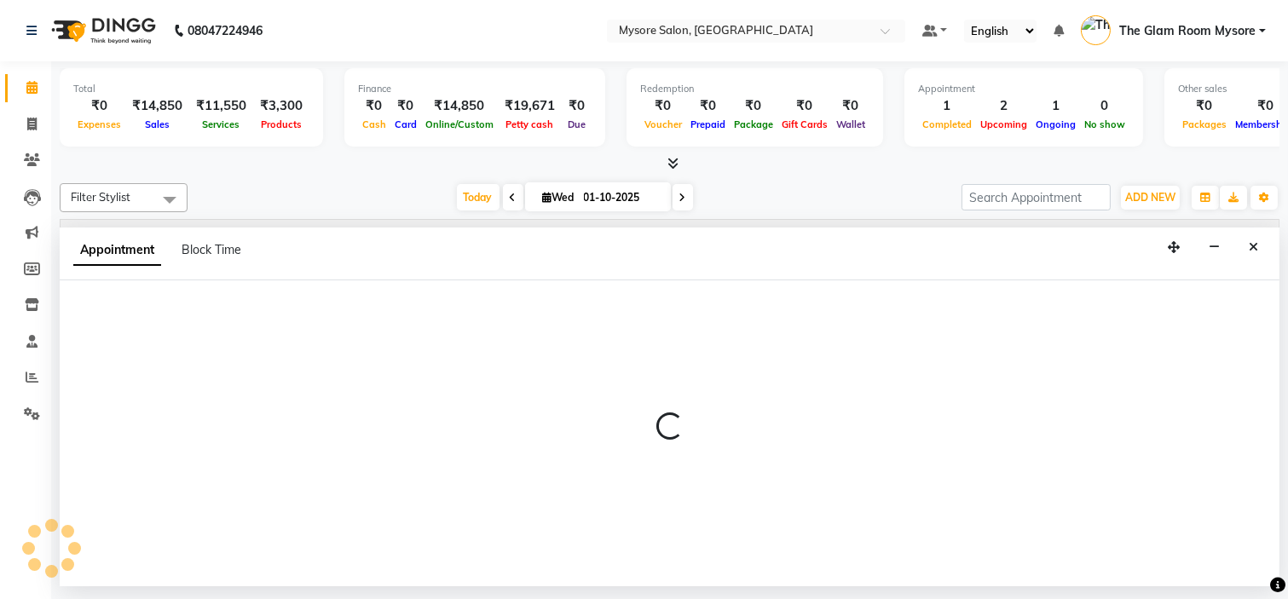
select select "tentative"
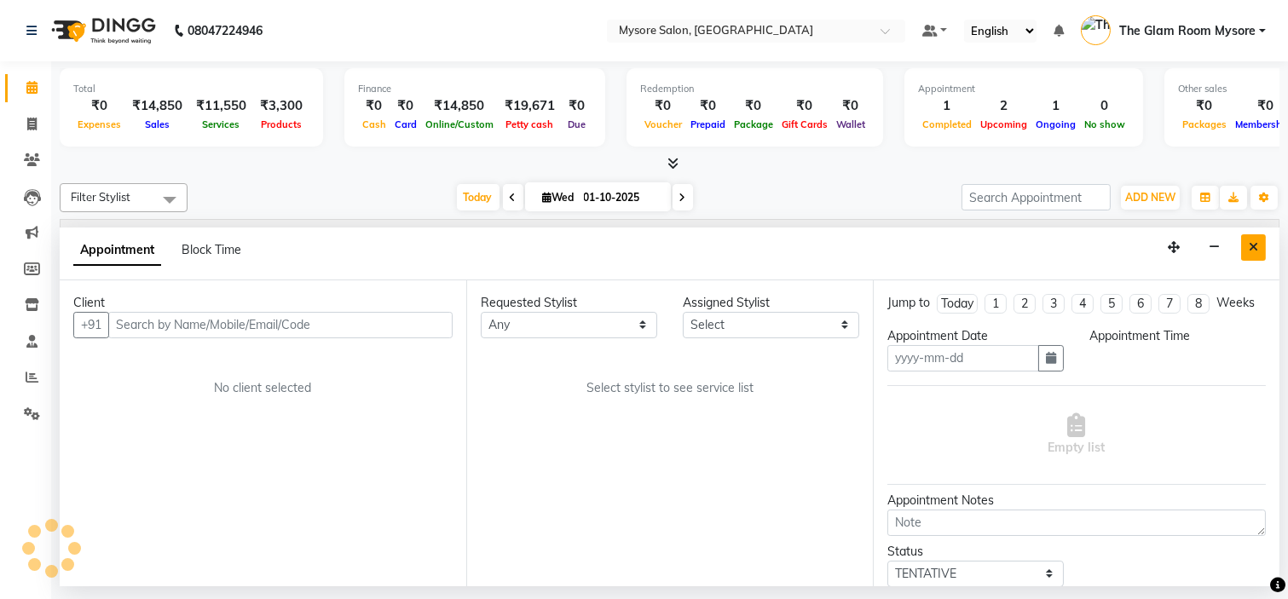
click at [1253, 243] on icon "Close" at bounding box center [1253, 247] width 9 height 12
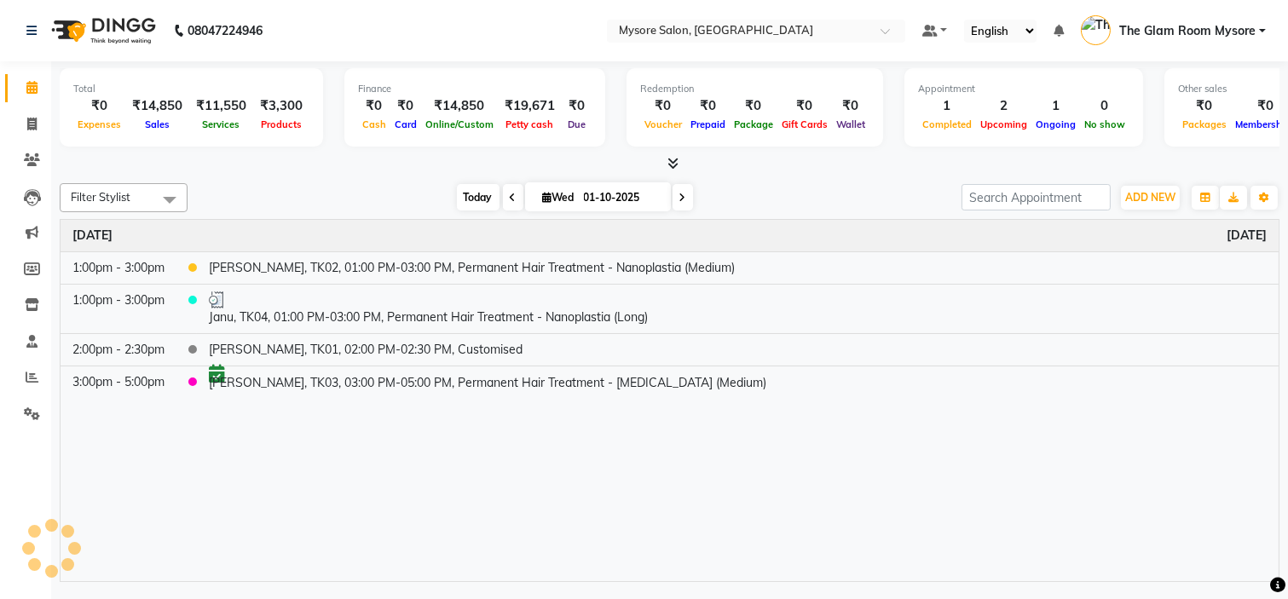
click at [471, 197] on span "Today" at bounding box center [478, 197] width 43 height 26
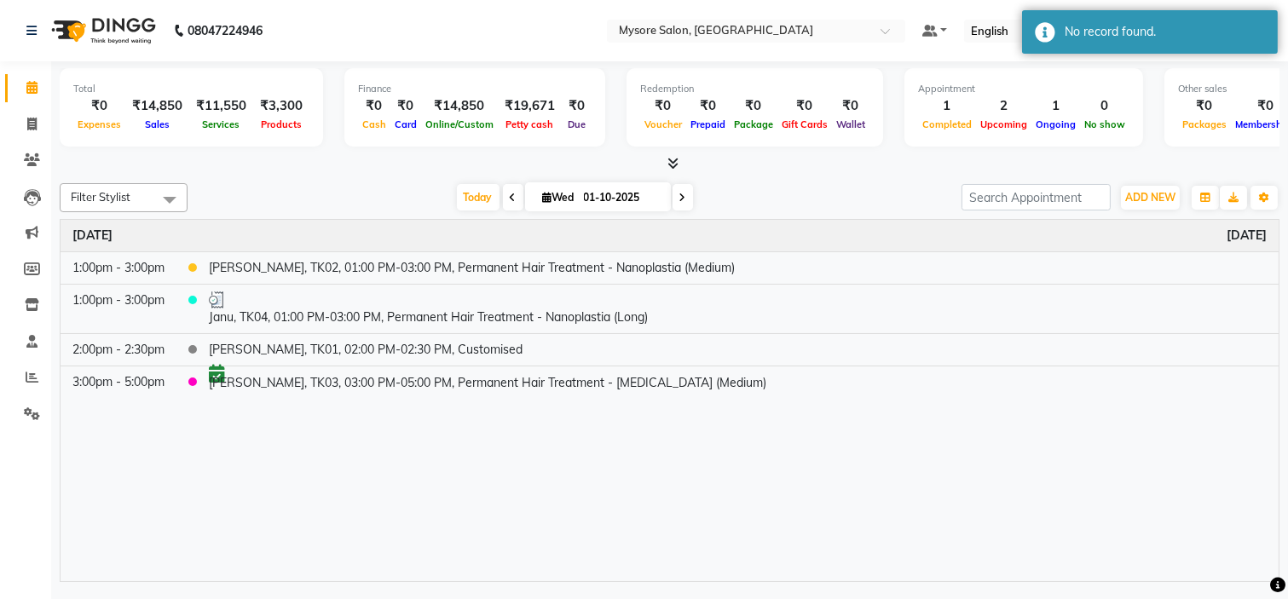
click at [505, 486] on div "Time Event [DATE] 1:00pm - 3:00pm [PERSON_NAME], TK02, 01:00 PM-03:00 PM, Perma…" at bounding box center [670, 401] width 1218 height 362
click at [457, 196] on span "Today" at bounding box center [478, 197] width 43 height 26
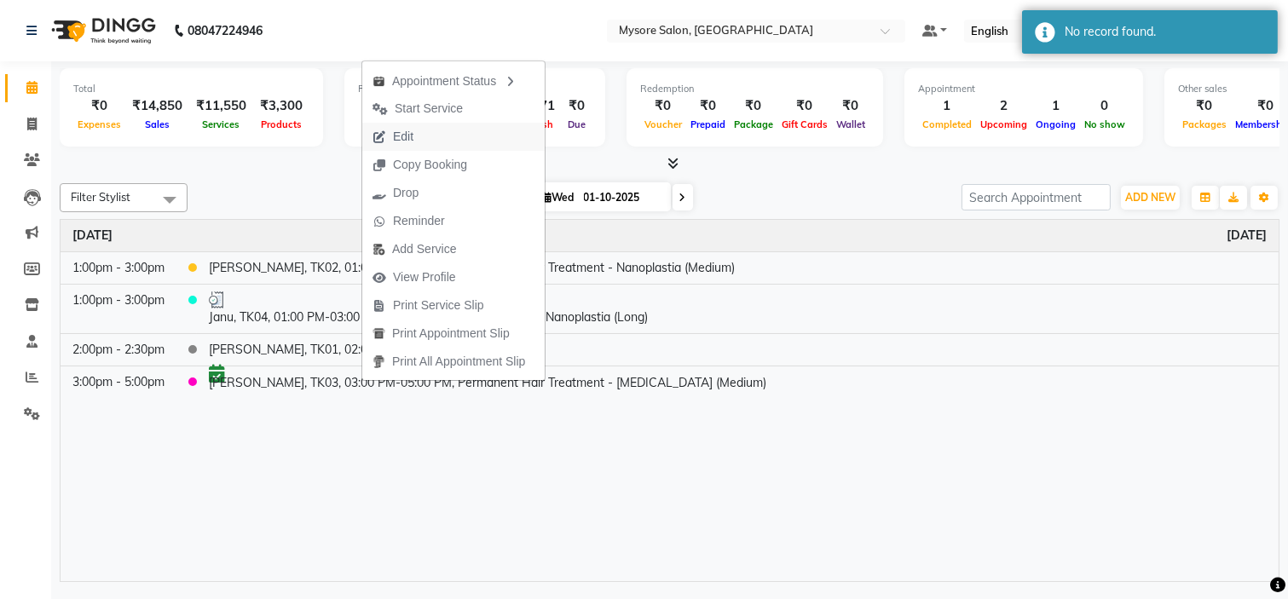
click at [427, 139] on button "Edit" at bounding box center [453, 137] width 182 height 28
select select "confirm booking"
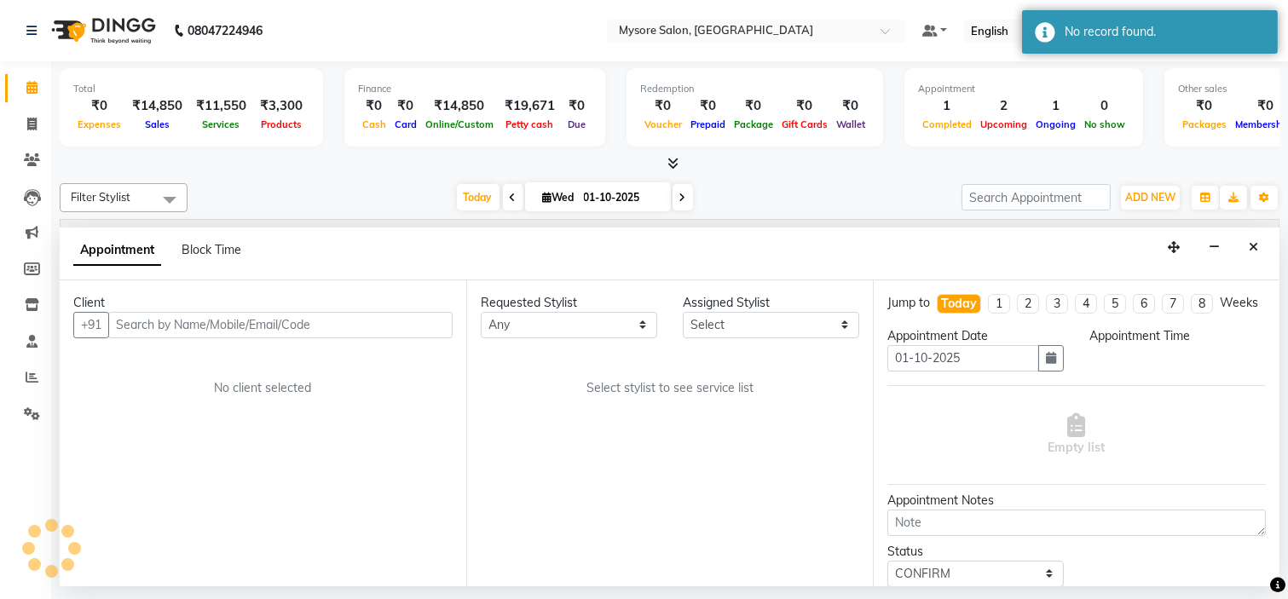
select select "35251"
select select "900"
select select "1799"
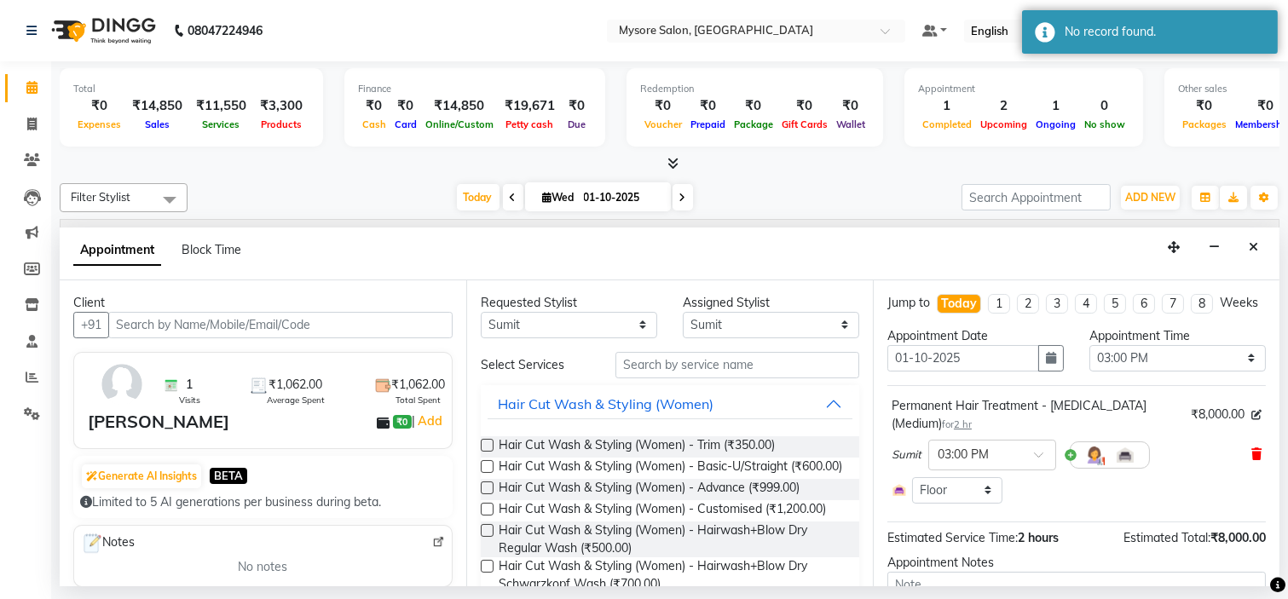
click at [1251, 460] on icon at bounding box center [1256, 454] width 10 height 12
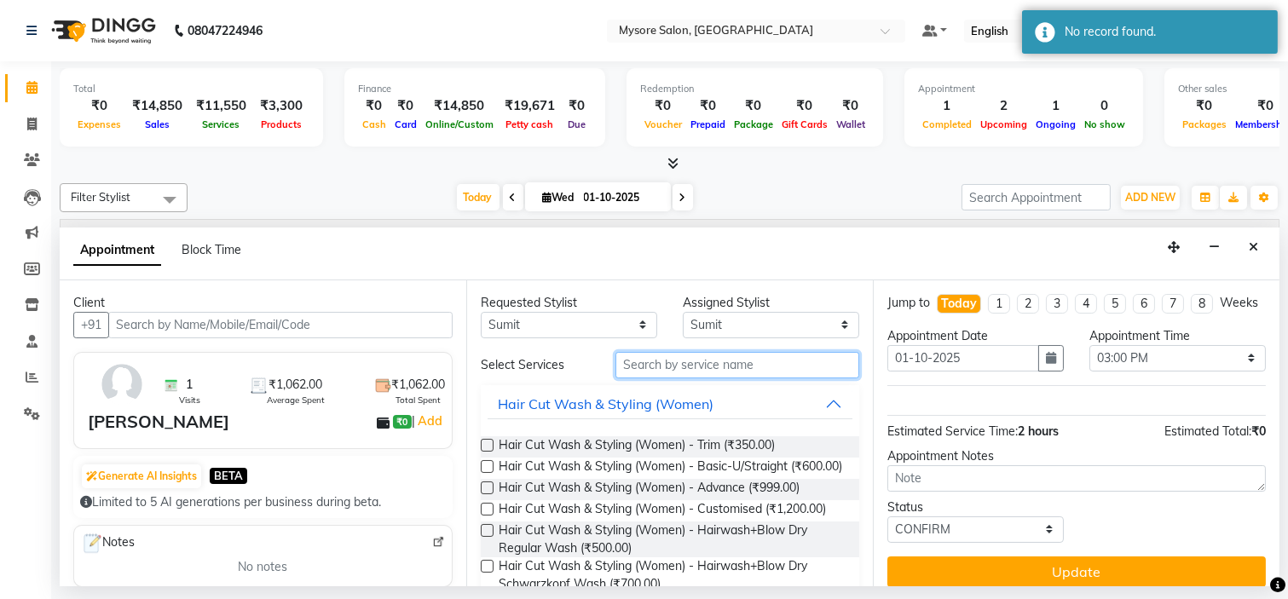
click at [658, 373] on input "text" at bounding box center [737, 365] width 244 height 26
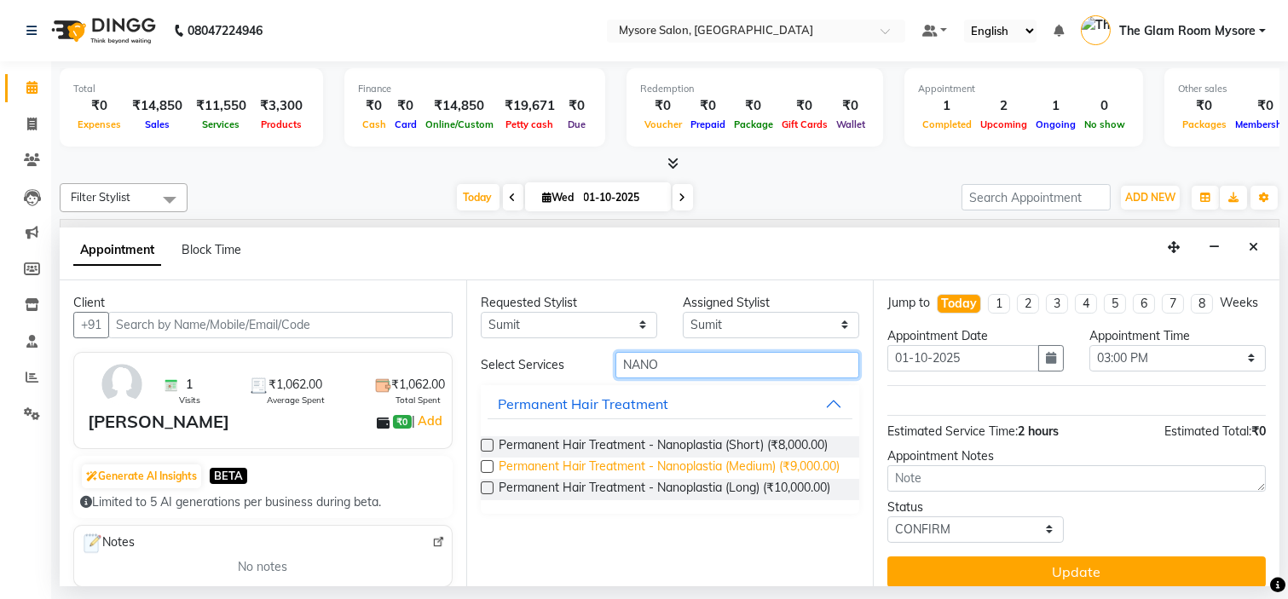
type input "NANO"
click at [738, 463] on span "Permanent Hair Treatment - Nanoplastia (Medium) (₹9,000.00)" at bounding box center [669, 468] width 341 height 21
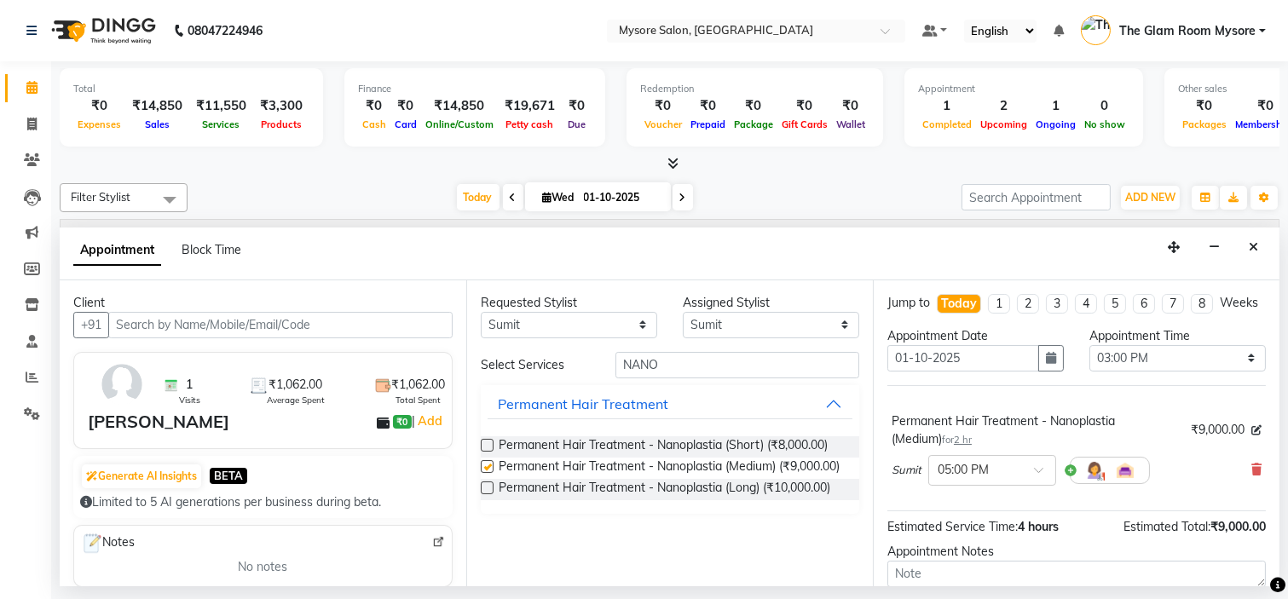
checkbox input "false"
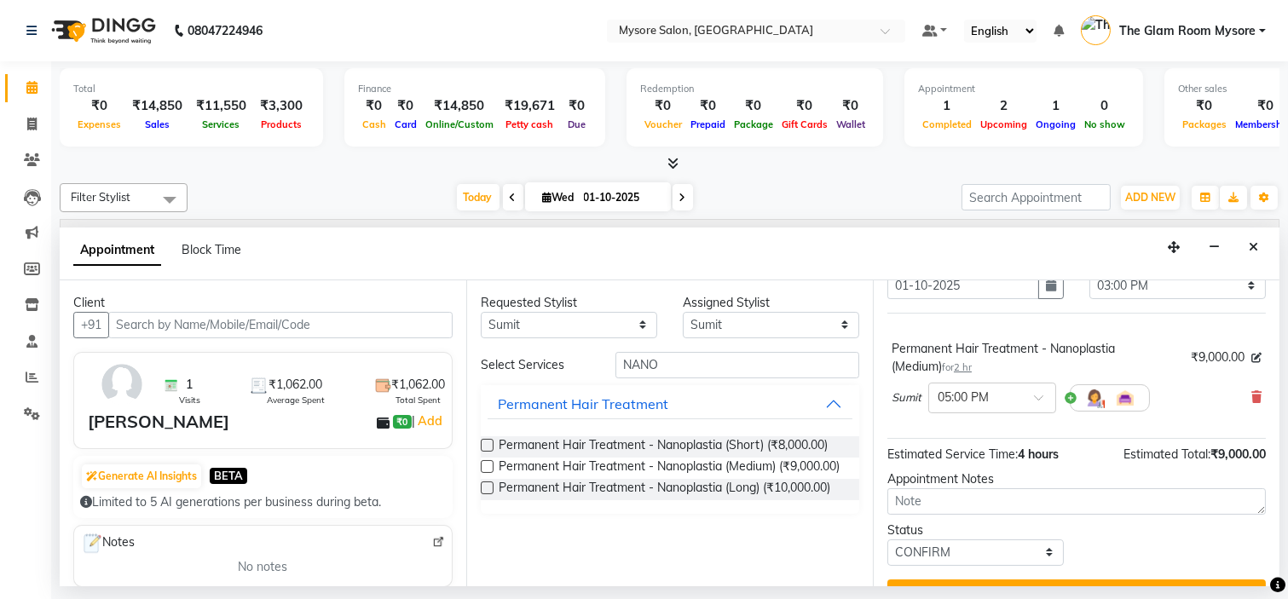
scroll to position [125, 0]
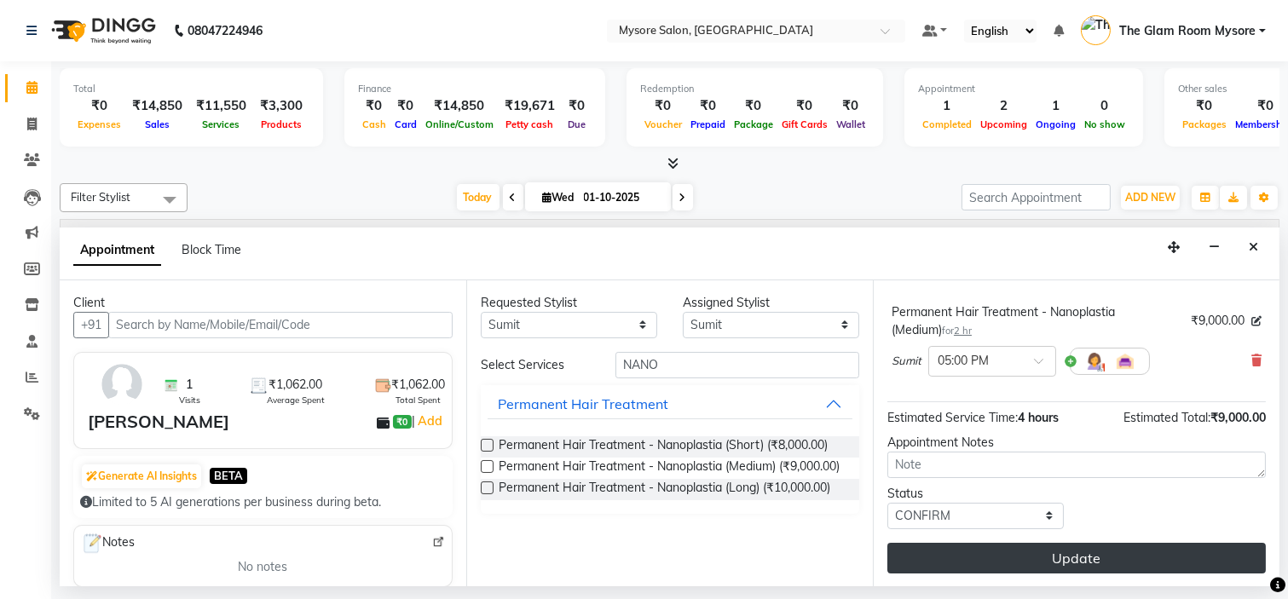
click at [1101, 549] on button "Update" at bounding box center [1076, 558] width 379 height 31
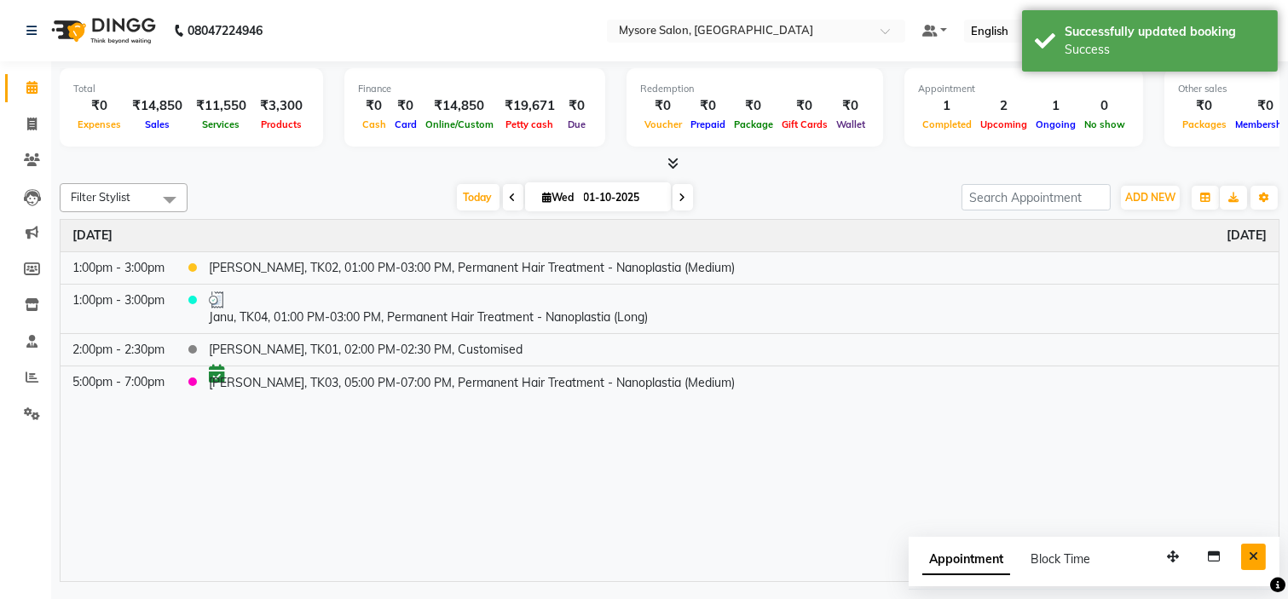
click at [1251, 552] on icon "Close" at bounding box center [1253, 557] width 9 height 12
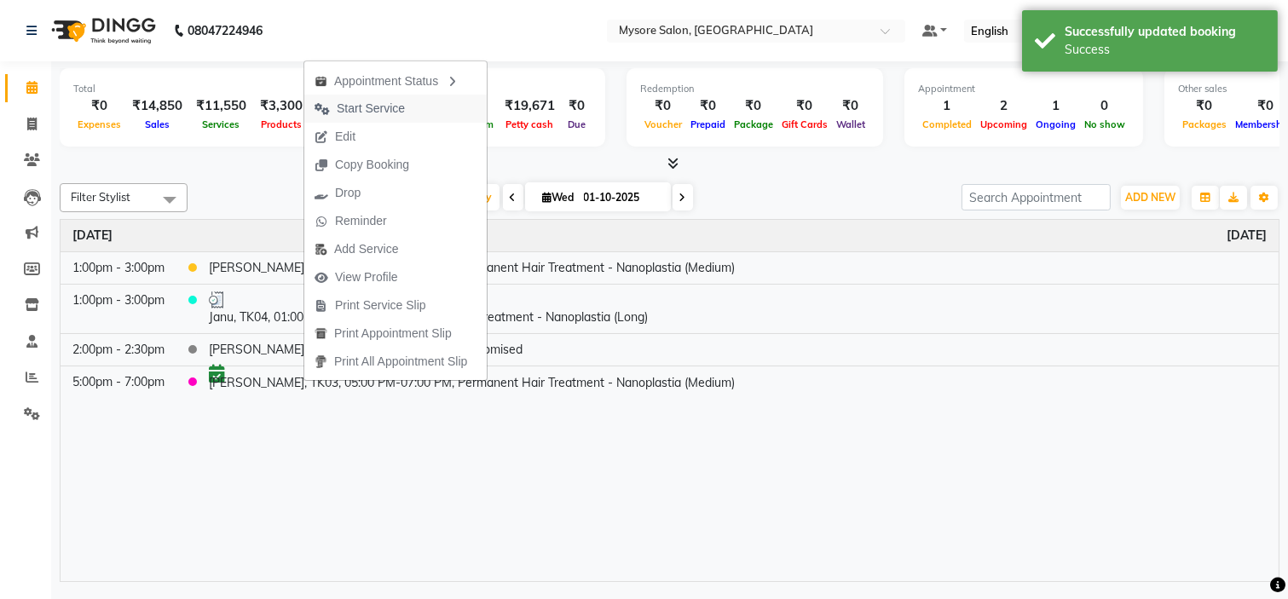
click at [379, 106] on span "Start Service" at bounding box center [371, 109] width 68 height 18
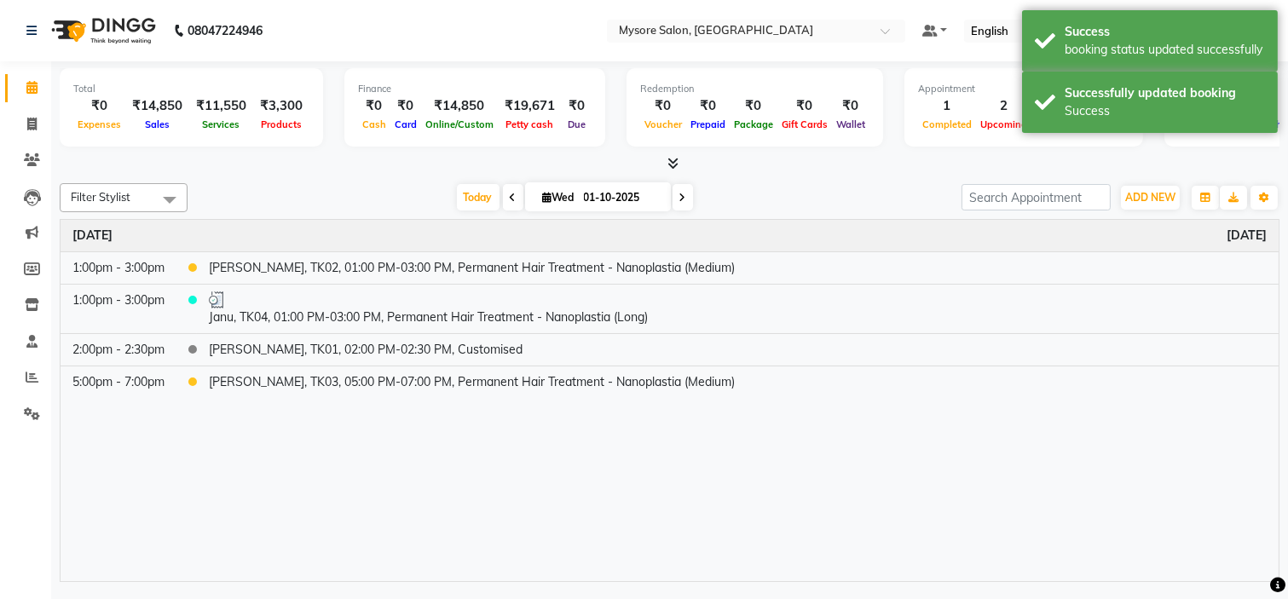
click at [338, 192] on div "[DATE] [DATE]" at bounding box center [574, 198] width 757 height 26
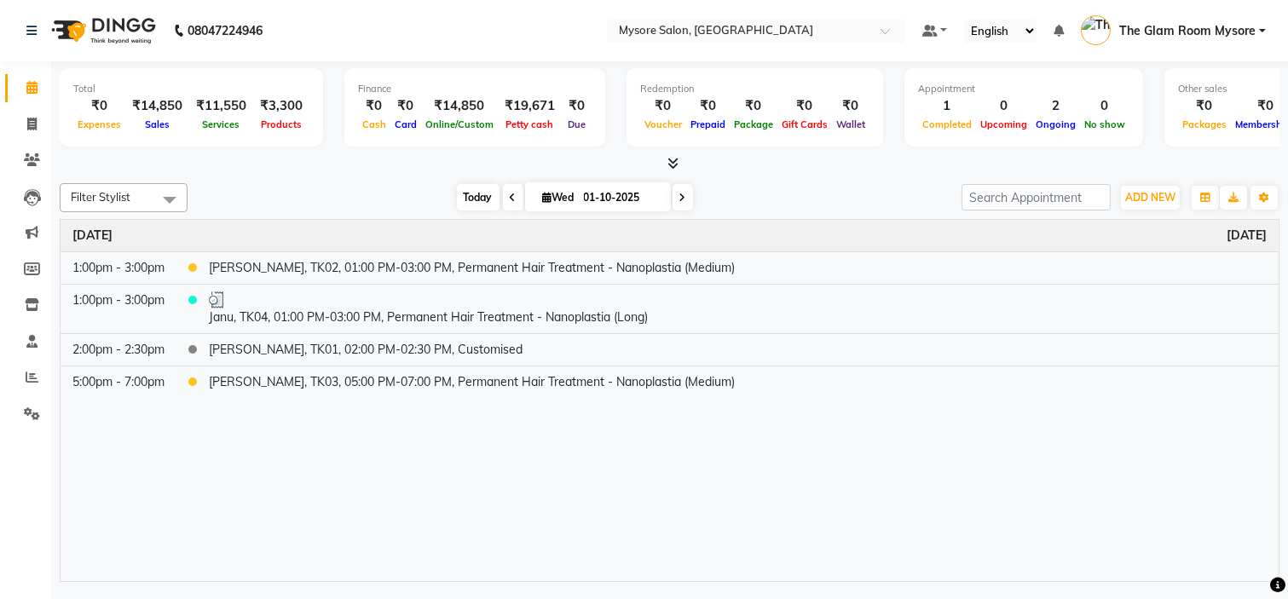
click at [473, 194] on span "Today" at bounding box center [478, 197] width 43 height 26
click at [344, 183] on div "Filter Stylist Select All Aning Ankita Arpitha Arti Ashwini Ayaan DR. Apurva Fa…" at bounding box center [670, 197] width 1220 height 29
click at [479, 202] on span "Today" at bounding box center [478, 197] width 43 height 26
click at [29, 115] on span at bounding box center [32, 125] width 30 height 20
select select "service"
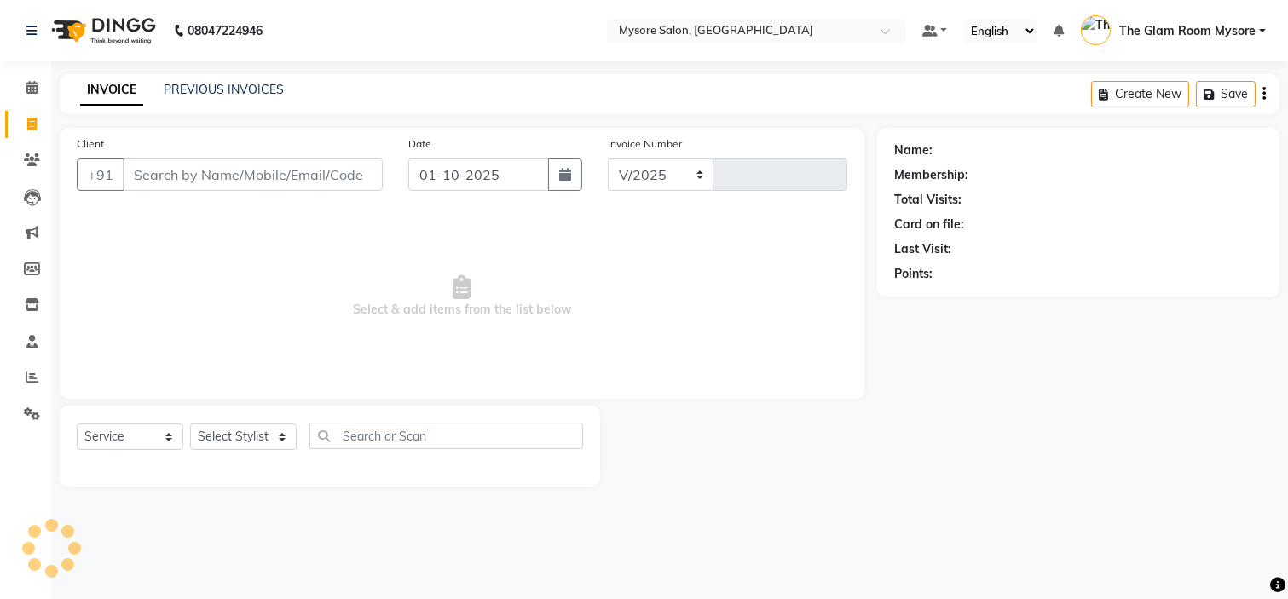
select select "4255"
type input "1357"
click at [263, 442] on select "Select Stylist" at bounding box center [243, 437] width 107 height 26
click at [267, 443] on select "Select Stylist" at bounding box center [243, 437] width 107 height 26
click at [267, 443] on select "Select Stylist Aning Ankita Arpitha Arti Ashwini Ayaan DR. Apurva Fatma Jayshre…" at bounding box center [243, 437] width 107 height 26
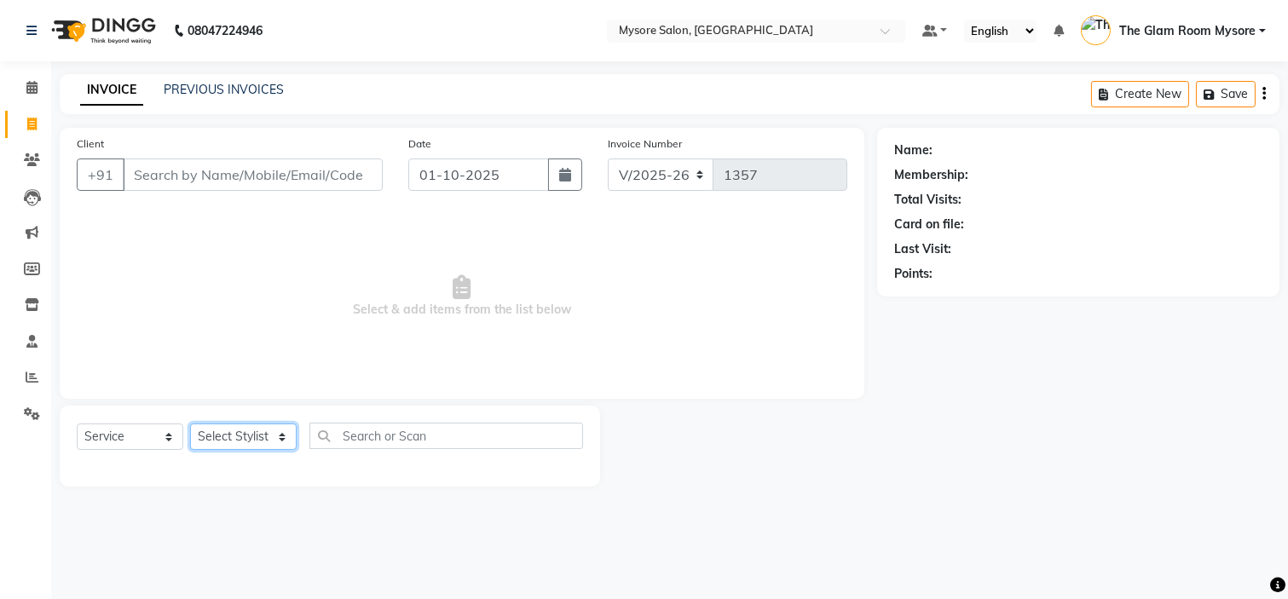
select select "88293"
click at [190, 425] on select "Select Stylist Aning Ankita Arpitha Arti Ashwini Ayaan DR. Apurva Fatma Jayshre…" at bounding box center [243, 437] width 107 height 26
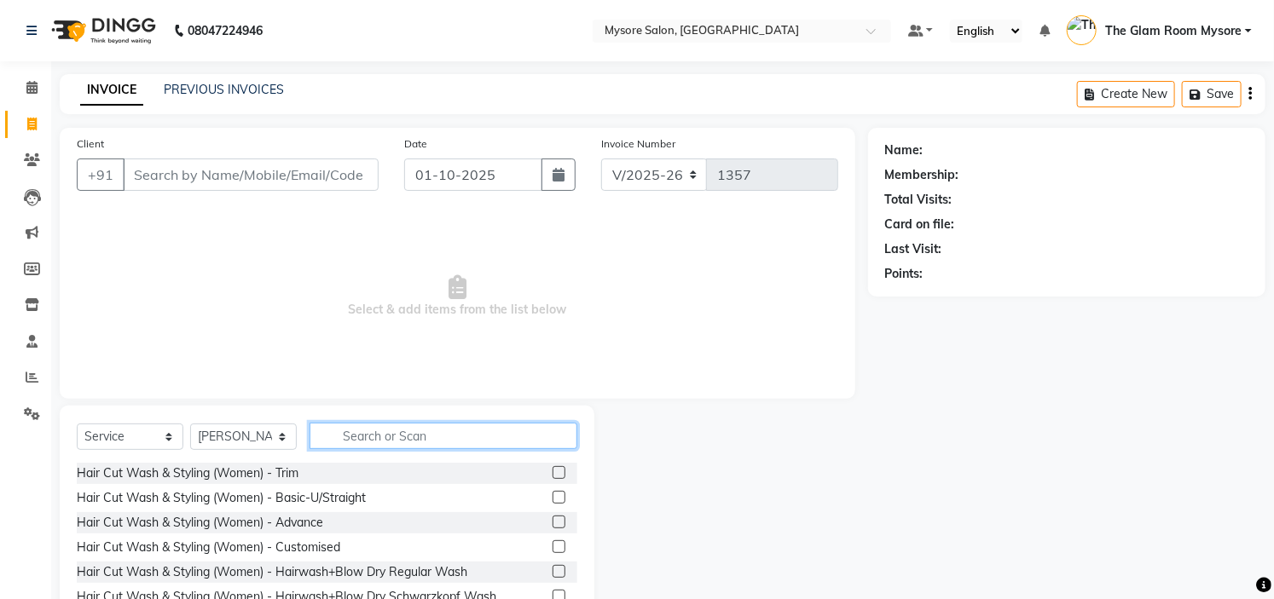
click at [440, 423] on input "text" at bounding box center [443, 436] width 268 height 26
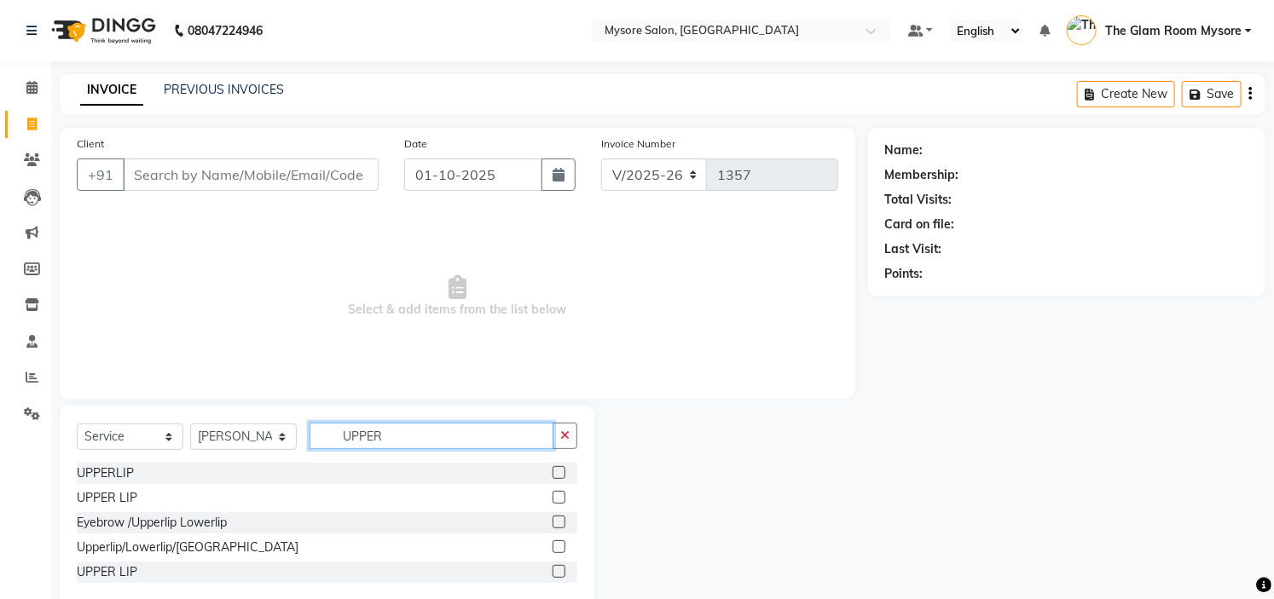
type input "UPPER"
click at [560, 547] on label at bounding box center [558, 546] width 13 height 13
click at [560, 547] on input "checkbox" at bounding box center [557, 547] width 11 height 11
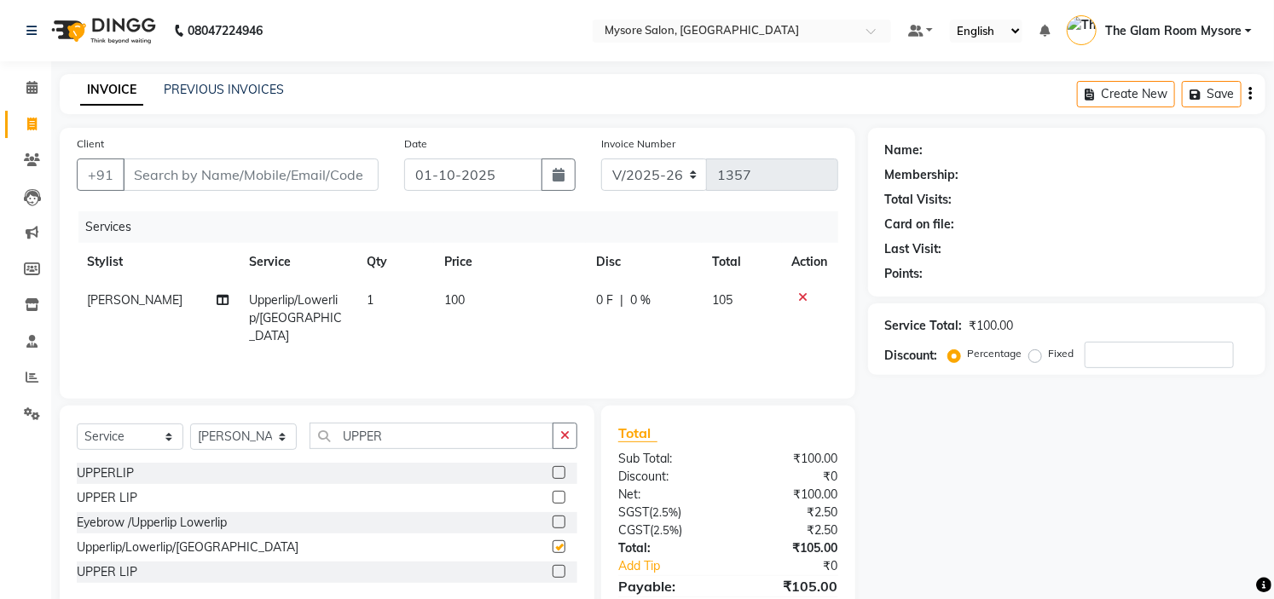
checkbox input "false"
click at [487, 296] on td "100" at bounding box center [509, 318] width 151 height 74
select select "88293"
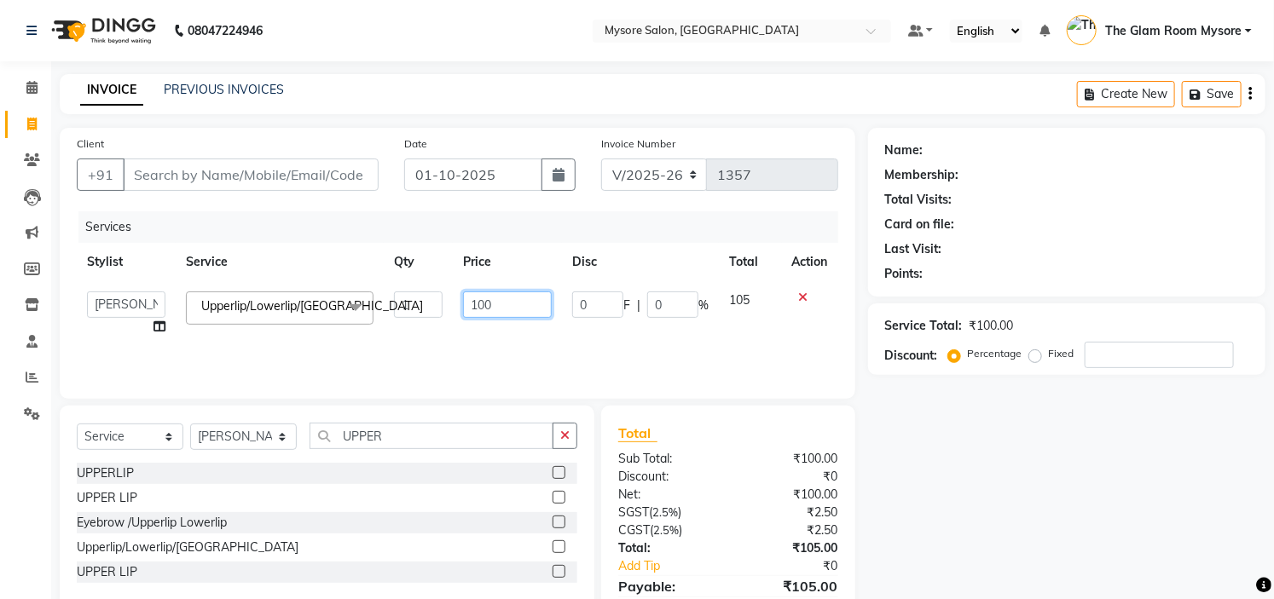
click at [501, 299] on input "100" at bounding box center [507, 305] width 89 height 26
type input "150"
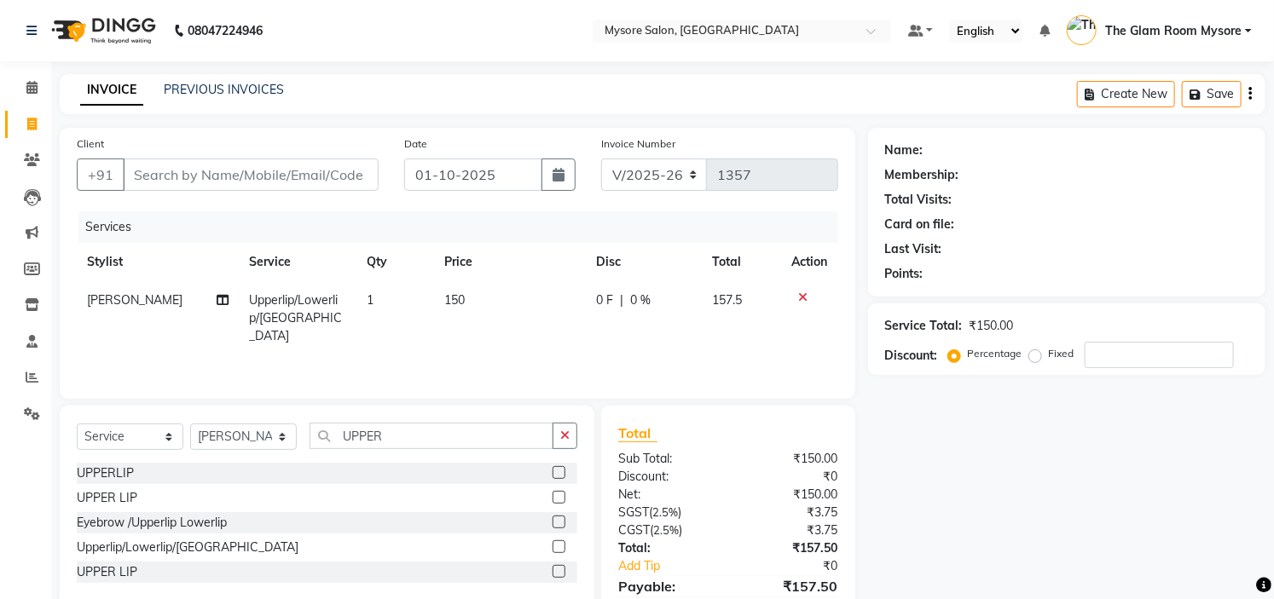
click at [1015, 476] on div "Name: Membership: Total Visits: Card on file: Last Visit: Points: Service Total…" at bounding box center [1073, 392] width 410 height 529
click at [164, 159] on input "Client" at bounding box center [251, 175] width 256 height 32
click at [194, 185] on input "Client" at bounding box center [251, 175] width 256 height 32
type input "7"
type input "0"
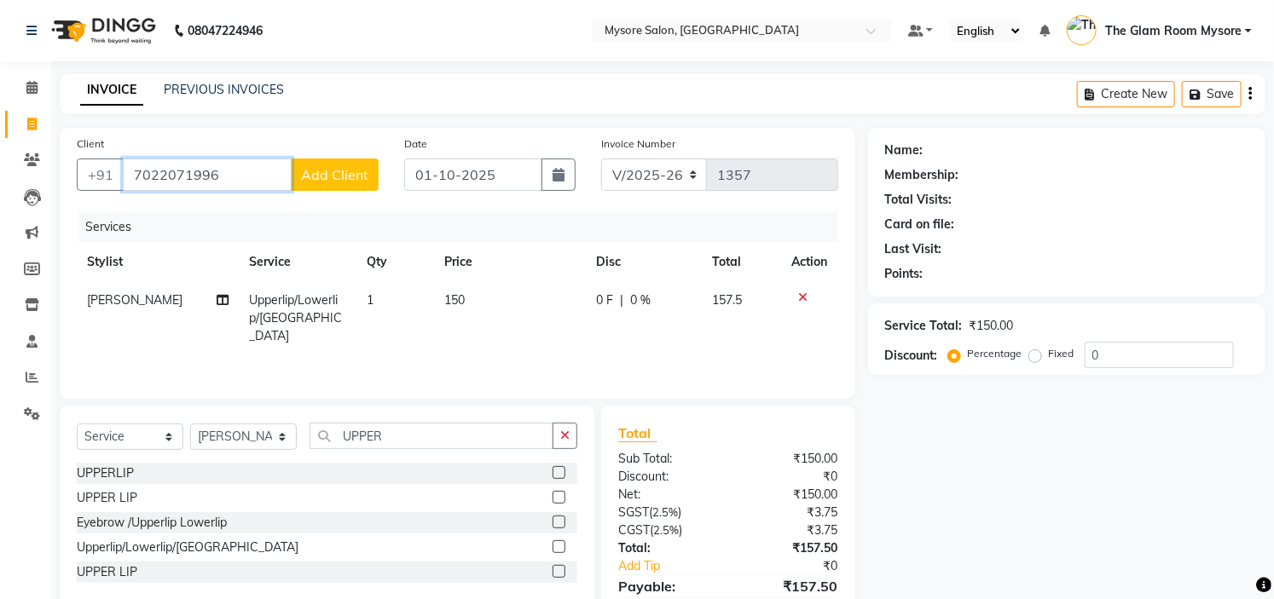
type input "7022071996"
click at [342, 175] on span "Add Client" at bounding box center [334, 174] width 67 height 17
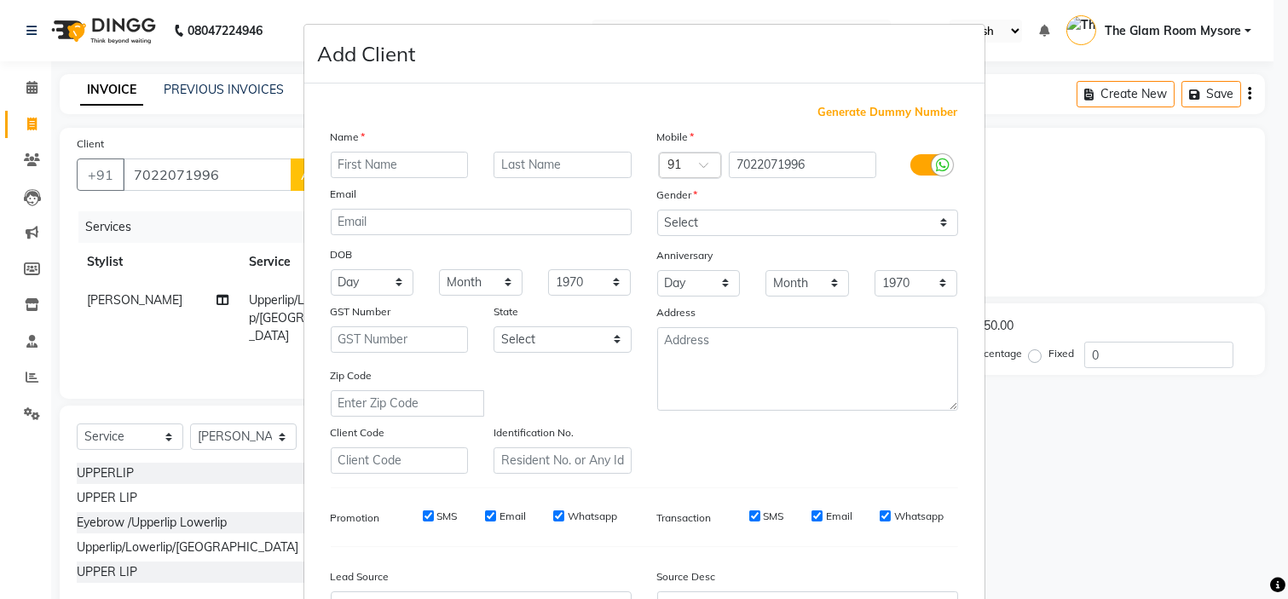
click at [384, 158] on input "text" at bounding box center [400, 165] width 138 height 26
type input "Bindu"
click at [728, 227] on select "Select [DEMOGRAPHIC_DATA] [DEMOGRAPHIC_DATA] Other Prefer Not To Say" at bounding box center [807, 223] width 301 height 26
select select "[DEMOGRAPHIC_DATA]"
click at [657, 210] on select "Select [DEMOGRAPHIC_DATA] [DEMOGRAPHIC_DATA] Other Prefer Not To Say" at bounding box center [807, 223] width 301 height 26
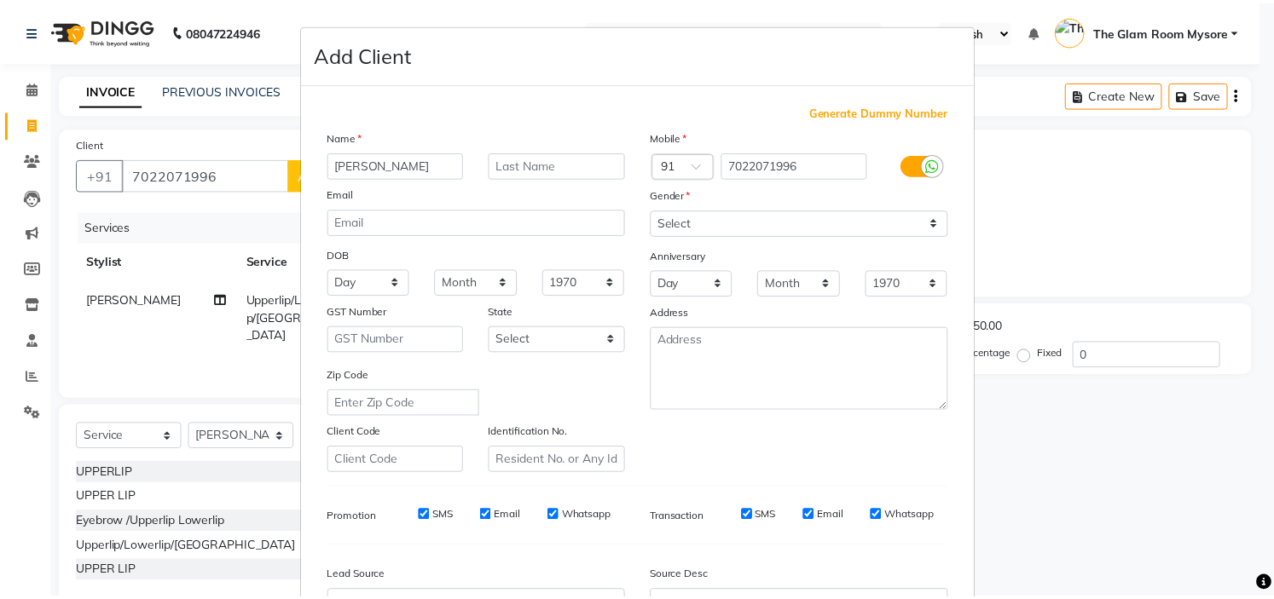
scroll to position [188, 0]
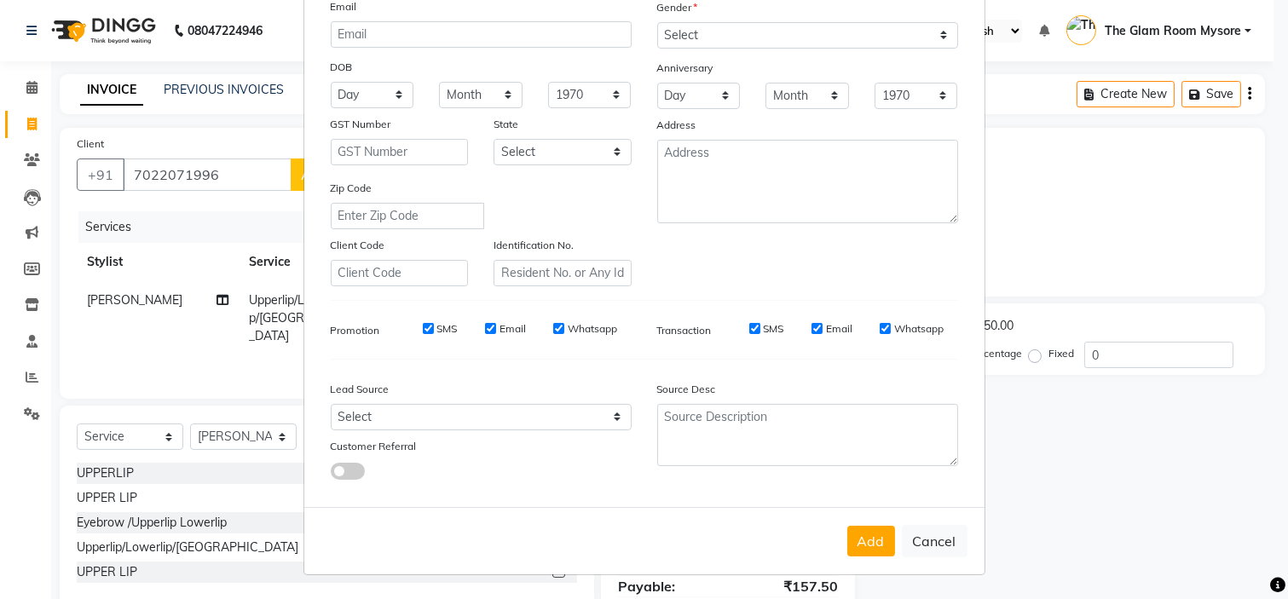
click at [587, 433] on div "Lead Source Select Walk-in Referral Internet Friend Word of Mouth Advertisement…" at bounding box center [481, 426] width 327 height 107
click at [563, 414] on select "Select Walk-in Referral Internet Friend Word of Mouth Advertisement Facebook Ju…" at bounding box center [481, 417] width 301 height 26
select select "40676"
click at [331, 404] on select "Select Walk-in Referral Internet Friend Word of Mouth Advertisement Facebook Ju…" at bounding box center [481, 417] width 301 height 26
click at [879, 542] on button "Add" at bounding box center [871, 541] width 48 height 31
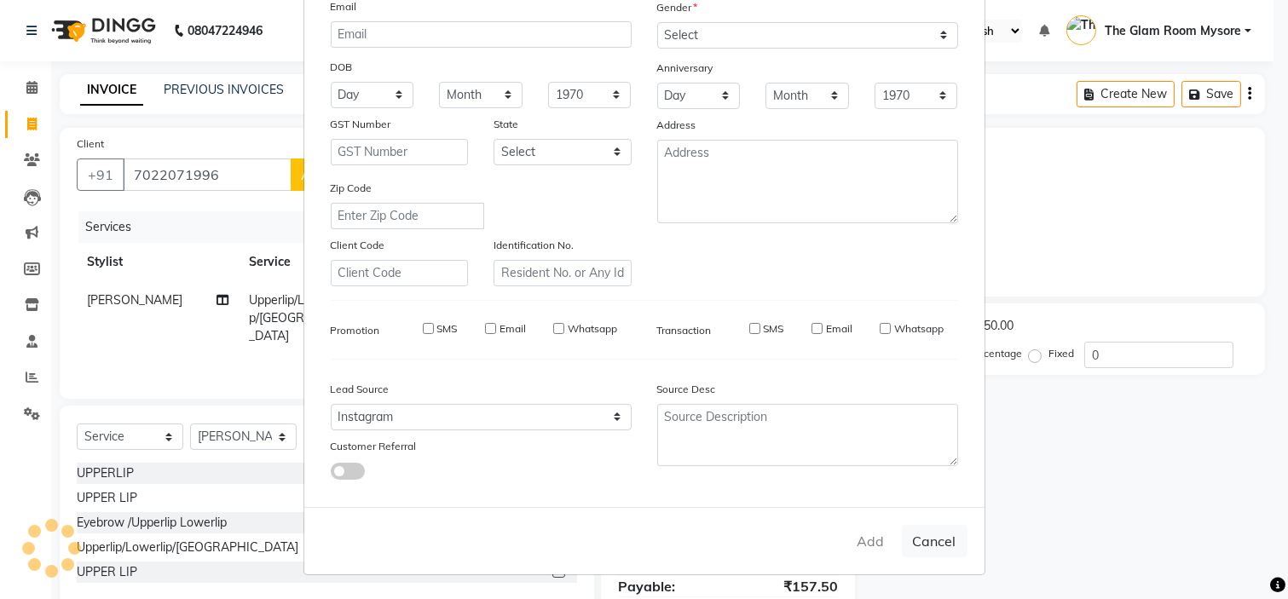
select select
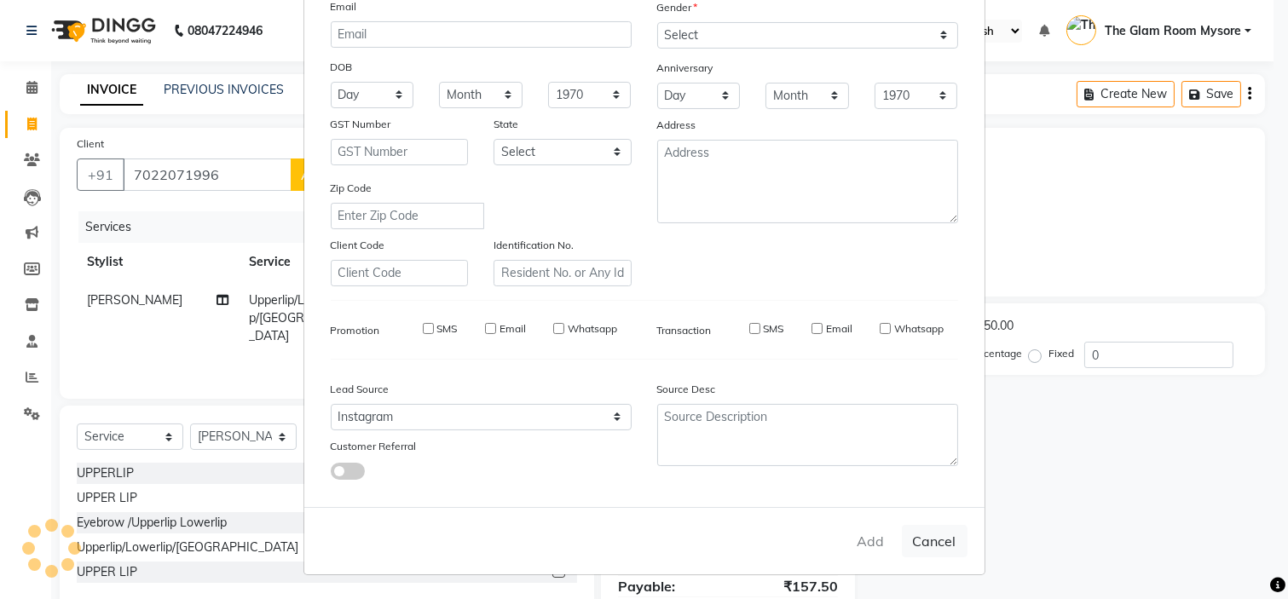
select select
checkbox input "false"
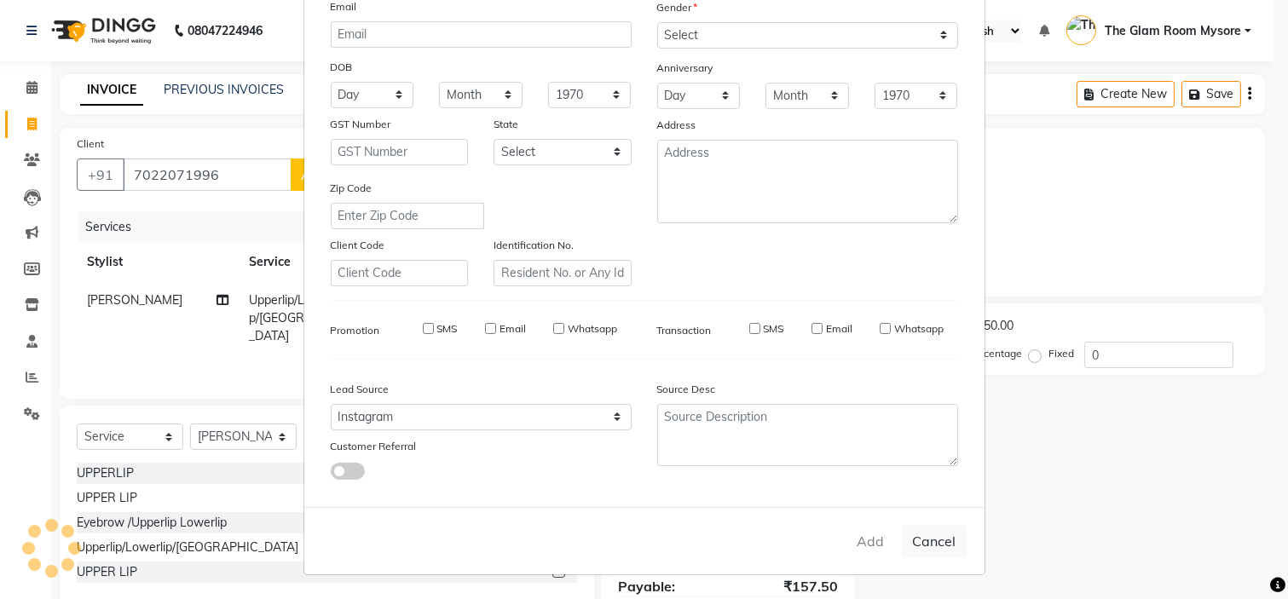
checkbox input "false"
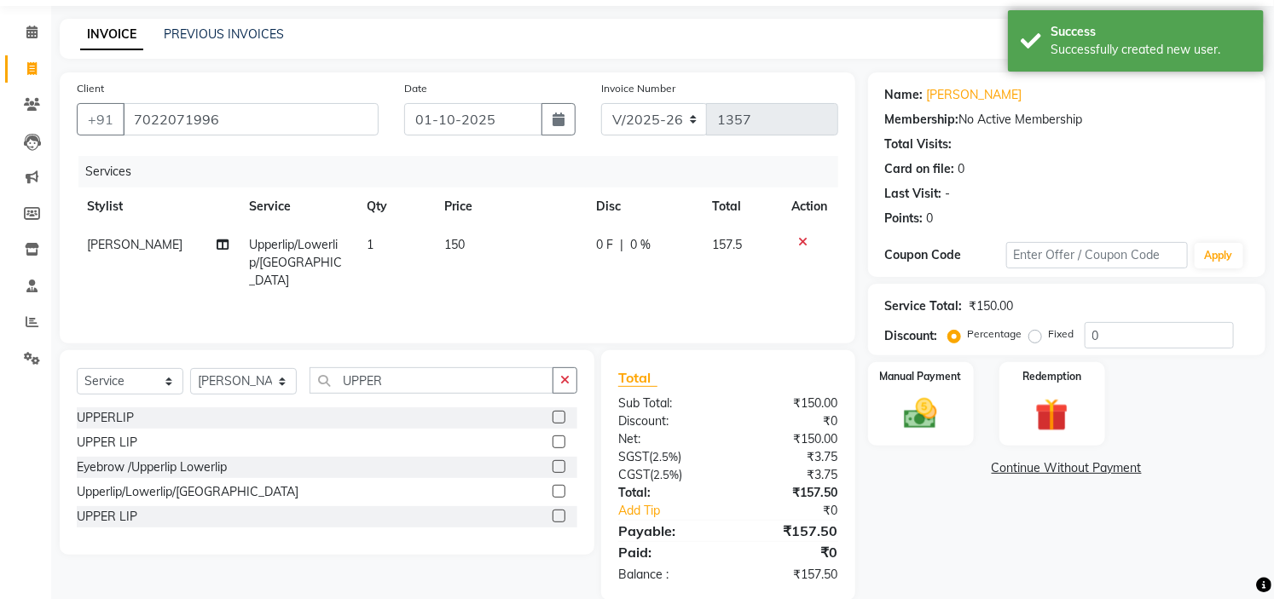
scroll to position [82, 0]
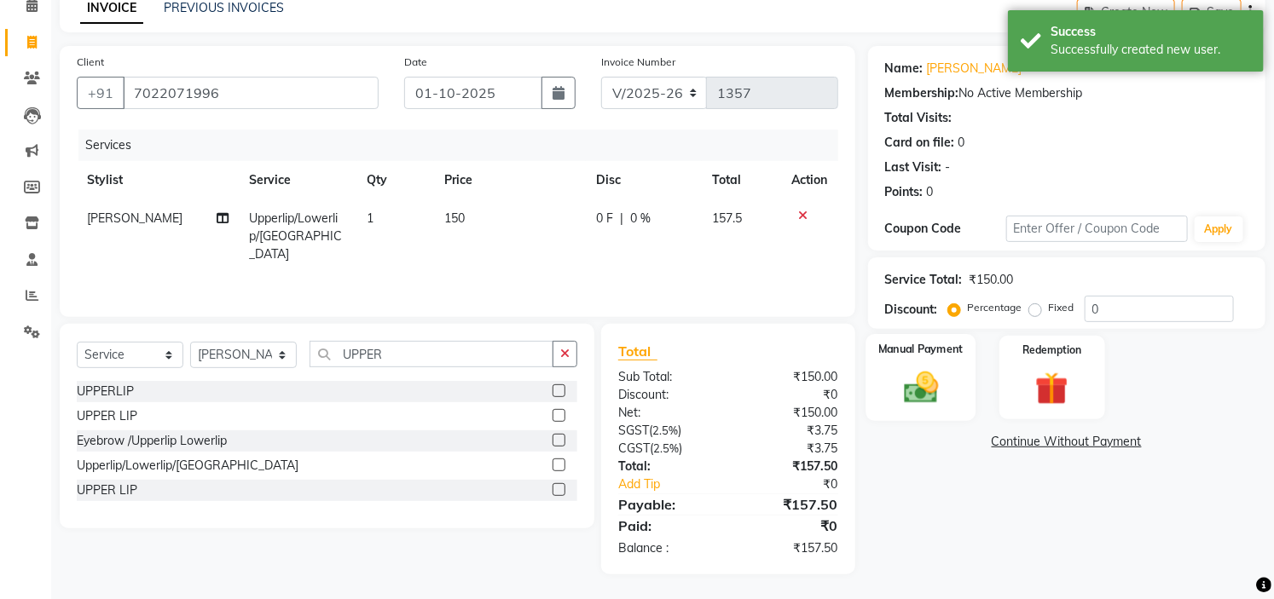
click at [916, 393] on img at bounding box center [921, 387] width 56 height 39
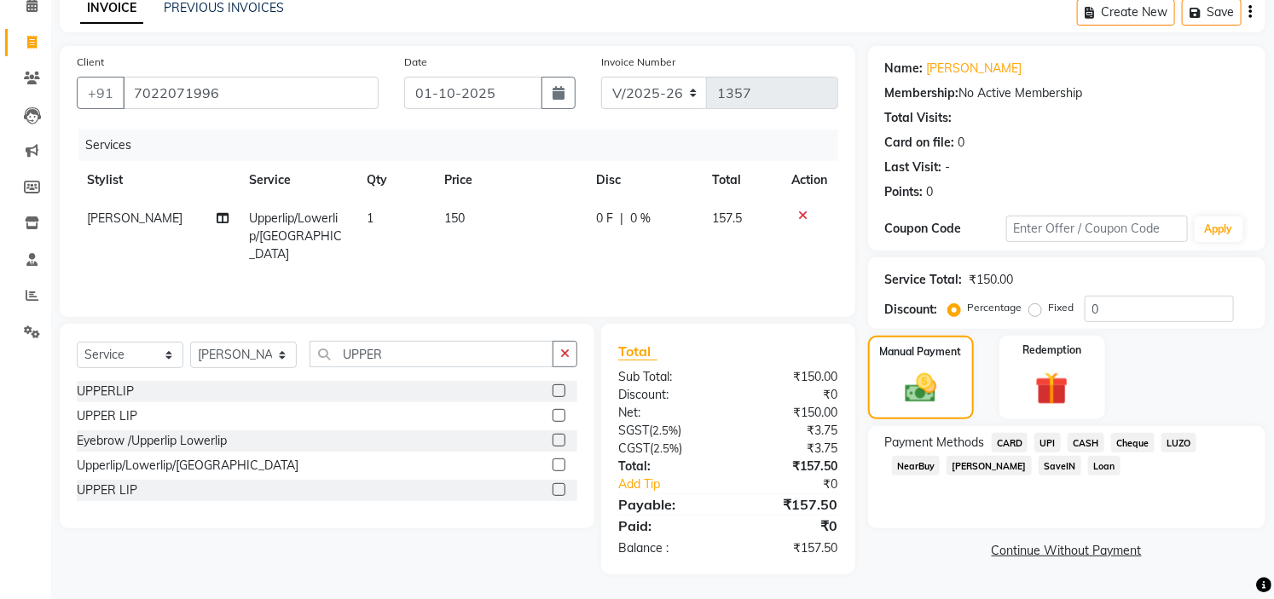
click at [1043, 443] on span "UPI" at bounding box center [1047, 443] width 26 height 20
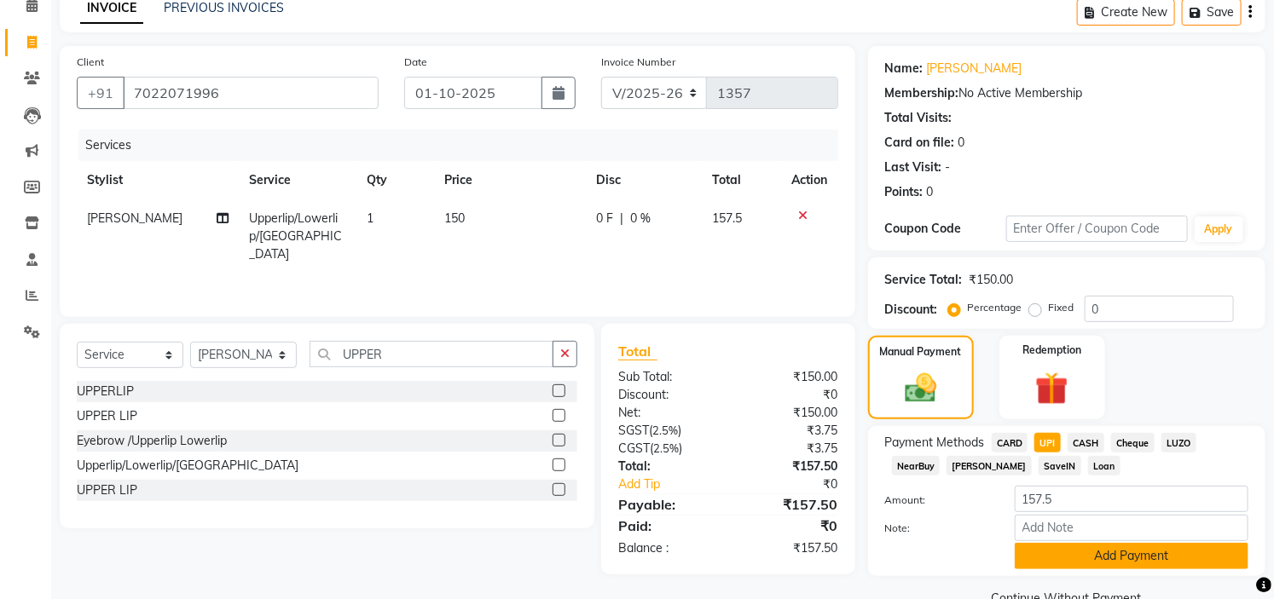
click at [1110, 557] on button "Add Payment" at bounding box center [1131, 556] width 234 height 26
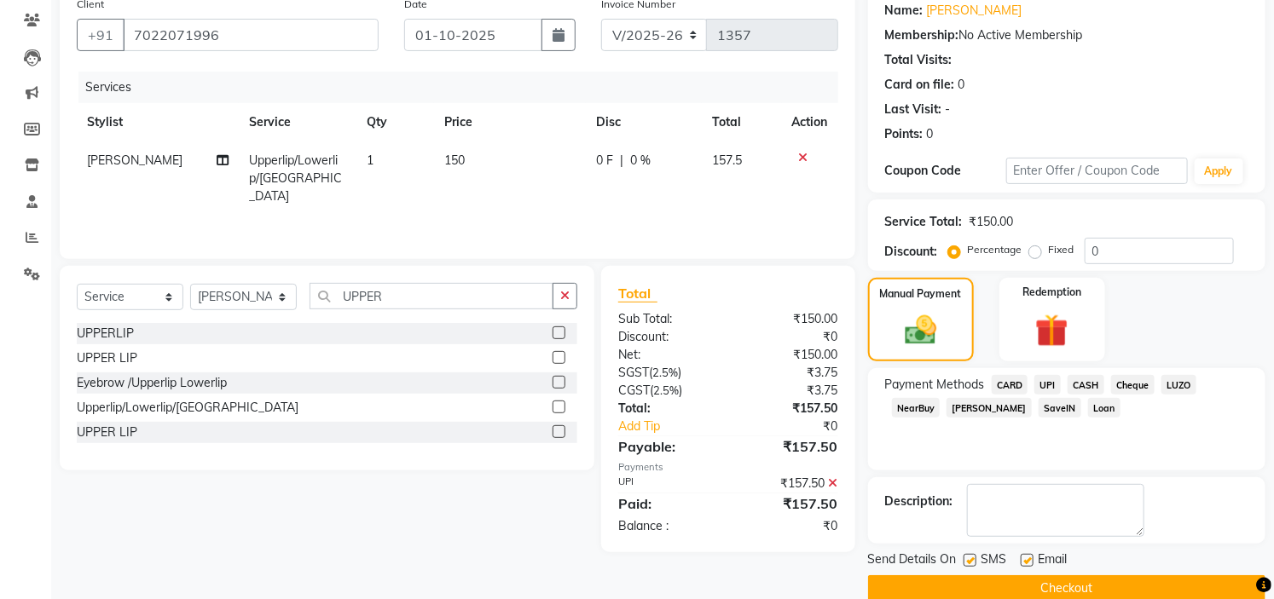
scroll to position [167, 0]
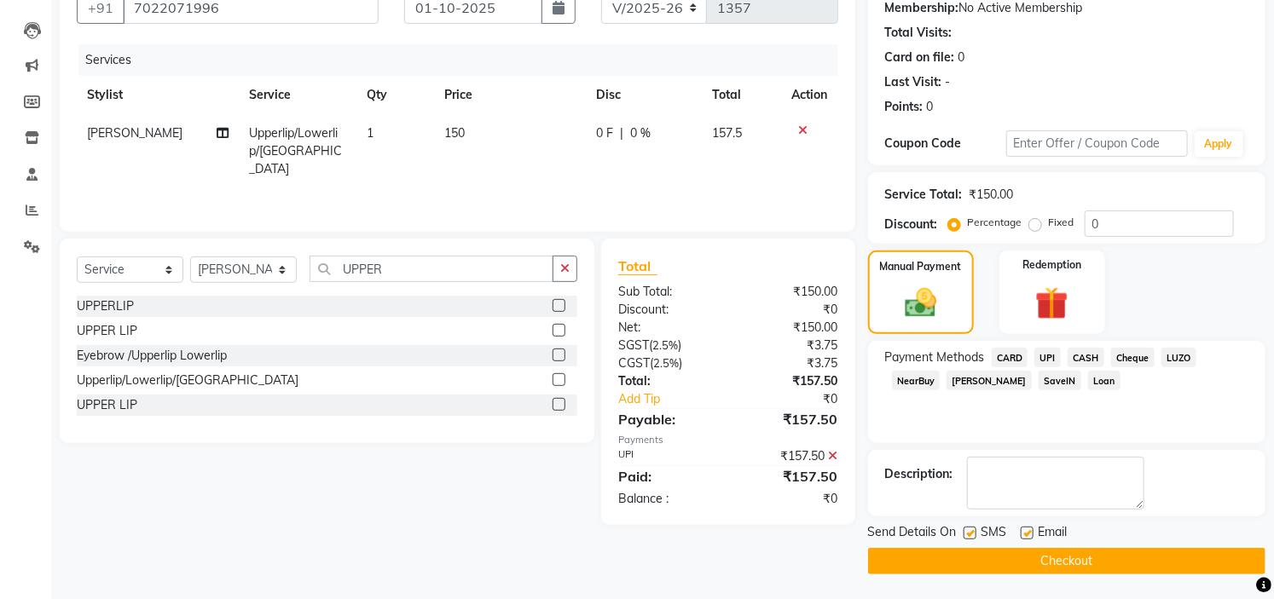
click at [1126, 564] on button "Checkout" at bounding box center [1066, 561] width 397 height 26
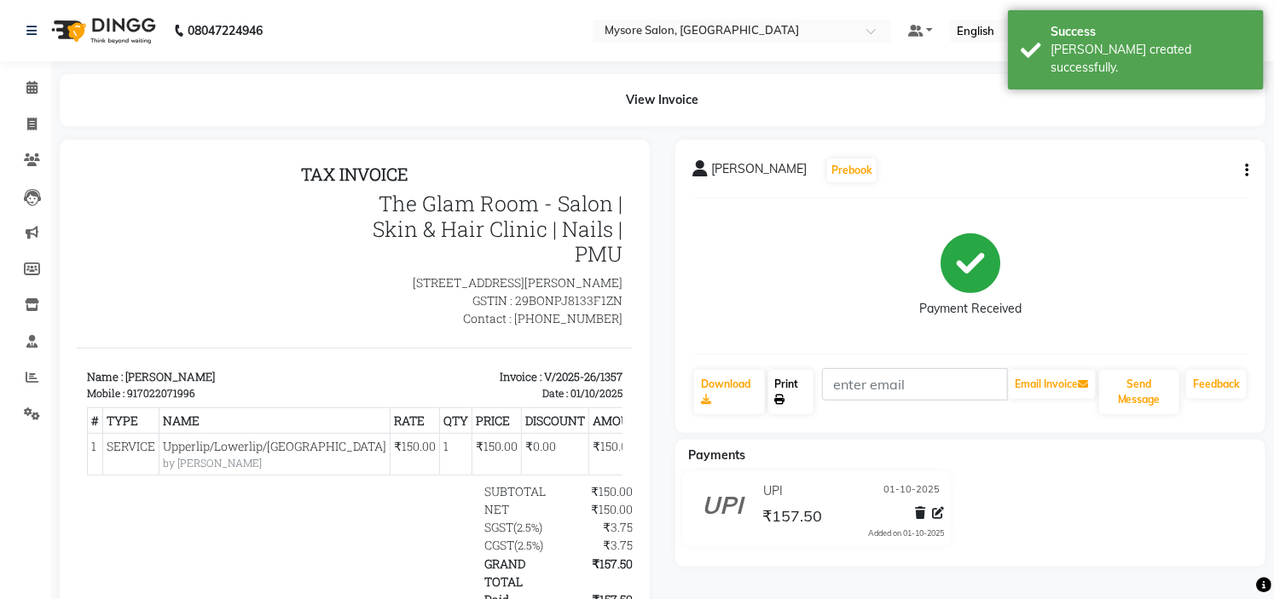
click at [812, 390] on link "Print" at bounding box center [791, 392] width 46 height 44
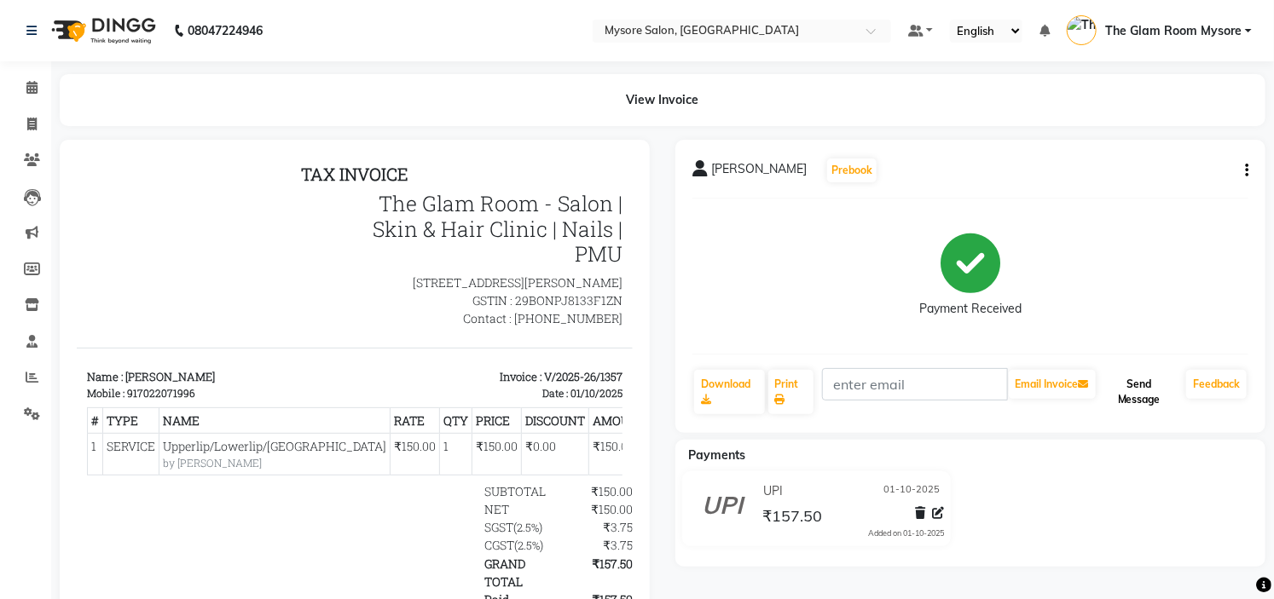
click at [1128, 389] on button "Send Message" at bounding box center [1139, 392] width 80 height 44
click at [21, 84] on span at bounding box center [32, 88] width 30 height 20
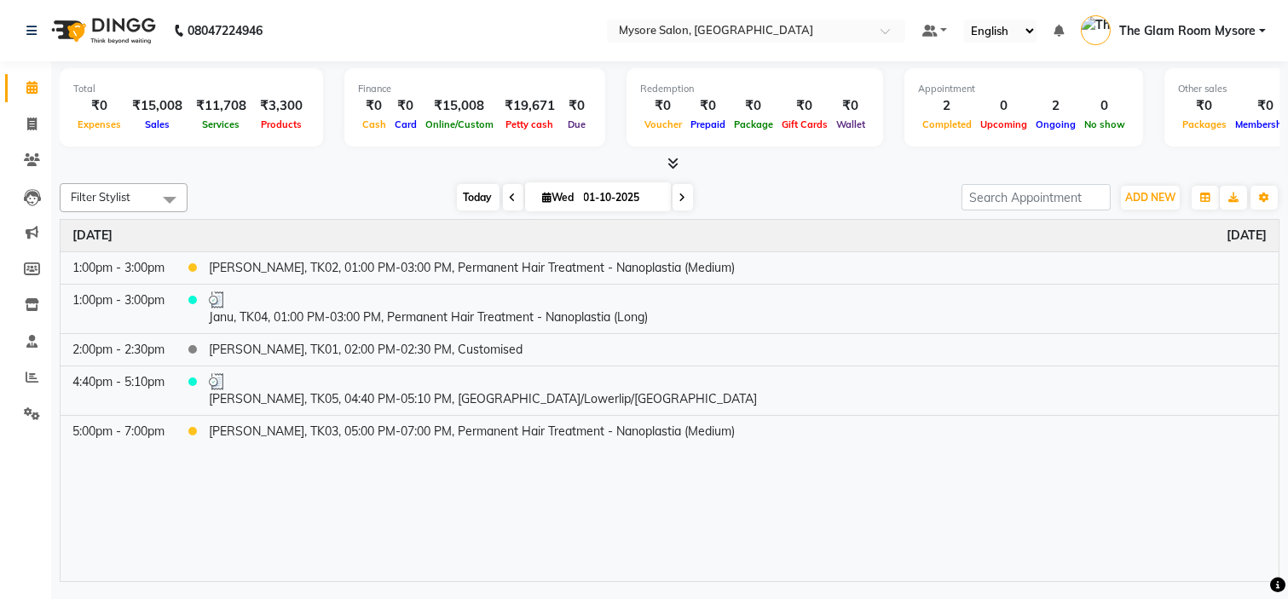
click at [476, 192] on span "Today" at bounding box center [478, 197] width 43 height 26
click at [369, 196] on div "[DATE] [DATE]" at bounding box center [574, 198] width 757 height 26
click at [471, 196] on span "Today" at bounding box center [478, 197] width 43 height 26
